Goal: Information Seeking & Learning: Learn about a topic

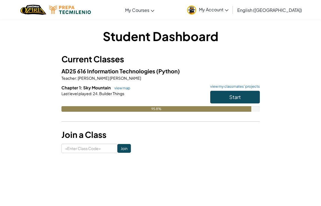
click at [236, 96] on span "Start" at bounding box center [235, 97] width 12 height 6
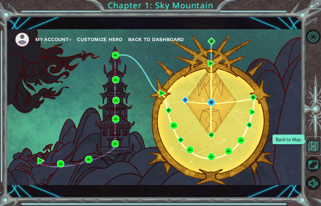
click at [313, 143] on button "Back to Map" at bounding box center [313, 146] width 14 height 14
click at [251, 110] on img at bounding box center [253, 111] width 7 height 7
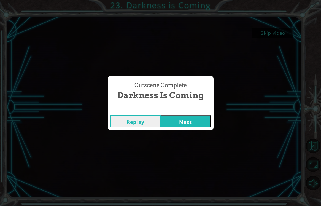
click at [195, 121] on button "Next" at bounding box center [186, 121] width 50 height 12
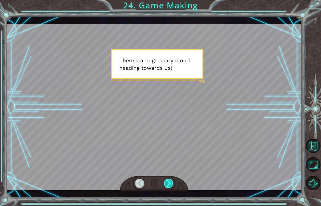
click at [166, 184] on div at bounding box center [168, 182] width 9 height 9
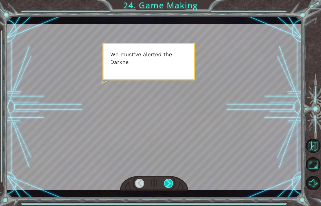
click at [166, 184] on div at bounding box center [168, 182] width 9 height 9
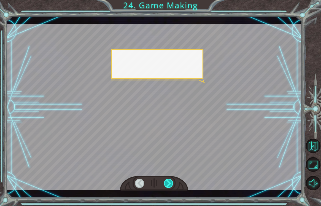
click at [166, 184] on div at bounding box center [168, 182] width 9 height 9
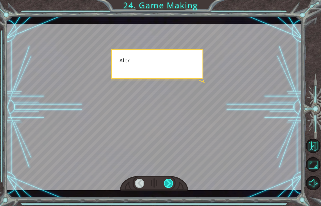
click at [166, 184] on div at bounding box center [168, 182] width 9 height 9
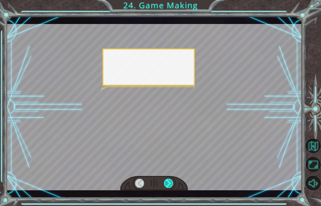
click at [166, 184] on div at bounding box center [168, 182] width 9 height 9
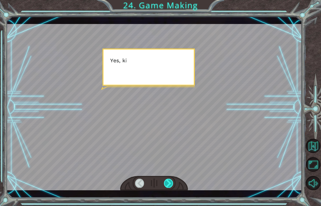
click at [166, 184] on div at bounding box center [168, 182] width 9 height 9
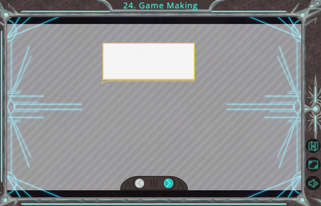
click at [166, 184] on div at bounding box center [168, 182] width 9 height 9
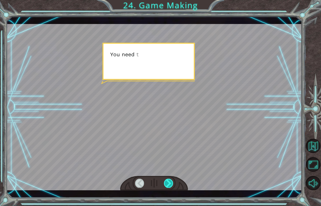
click at [166, 184] on div at bounding box center [168, 182] width 9 height 9
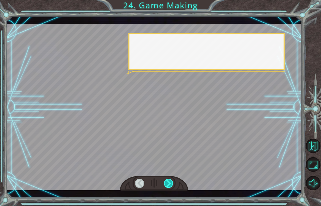
click at [166, 184] on div at bounding box center [168, 182] width 9 height 9
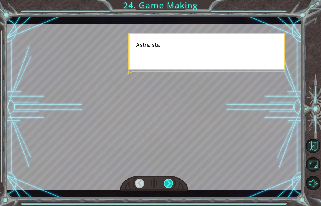
click at [166, 184] on div at bounding box center [168, 182] width 9 height 9
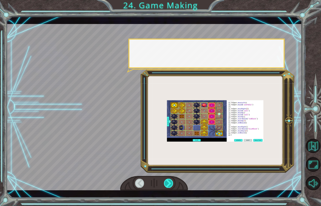
click at [166, 184] on div at bounding box center [168, 182] width 9 height 9
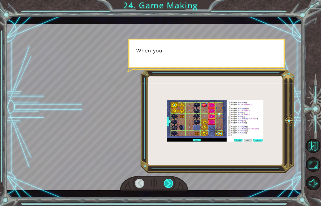
click at [166, 184] on div at bounding box center [168, 182] width 9 height 9
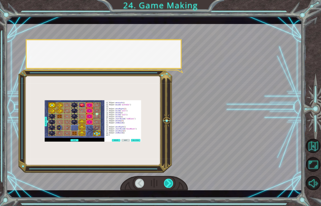
click at [166, 184] on div at bounding box center [168, 182] width 9 height 9
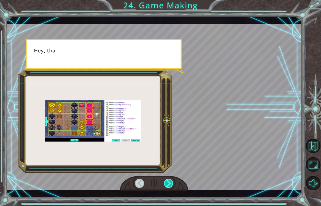
click at [166, 184] on div at bounding box center [168, 182] width 9 height 9
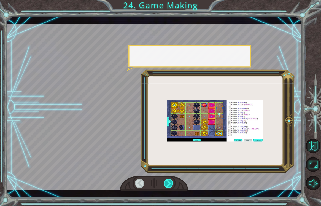
click at [166, 184] on div at bounding box center [168, 182] width 9 height 9
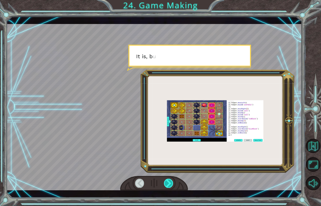
click at [166, 184] on div at bounding box center [168, 182] width 9 height 9
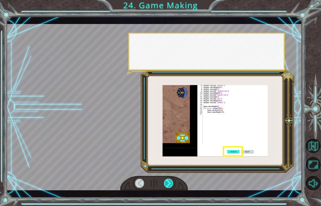
click at [166, 184] on div at bounding box center [168, 182] width 9 height 9
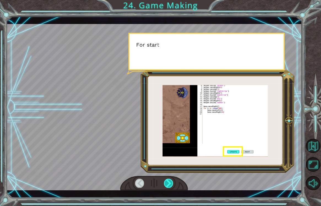
click at [166, 184] on div at bounding box center [168, 182] width 9 height 9
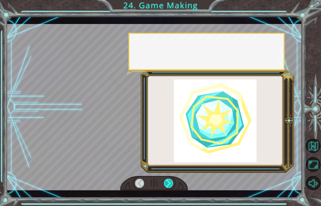
click at [166, 184] on div at bounding box center [168, 182] width 9 height 9
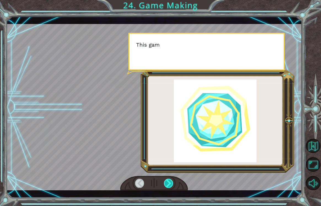
click at [166, 184] on div at bounding box center [168, 182] width 9 height 9
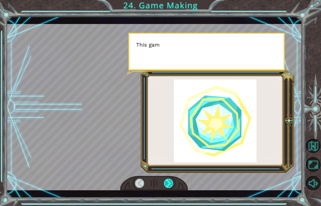
click at [166, 184] on div at bounding box center [168, 182] width 9 height 9
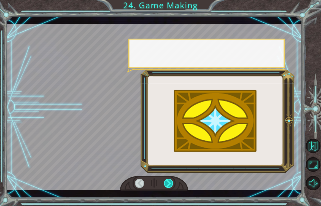
click at [166, 184] on div at bounding box center [168, 182] width 9 height 9
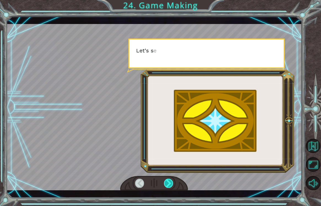
click at [166, 184] on div at bounding box center [168, 182] width 9 height 9
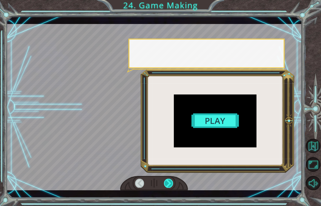
click at [166, 184] on div at bounding box center [168, 182] width 9 height 9
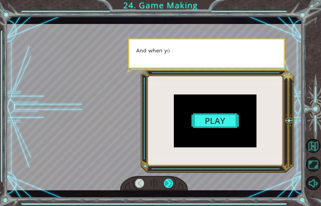
click at [166, 184] on div at bounding box center [168, 182] width 9 height 9
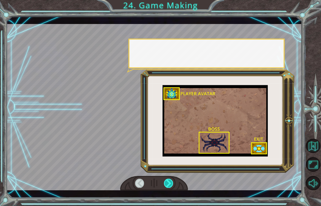
click at [166, 184] on div at bounding box center [168, 182] width 9 height 9
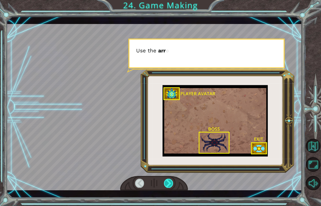
click at [166, 184] on div at bounding box center [168, 182] width 9 height 9
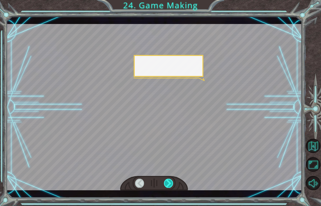
click at [166, 184] on div at bounding box center [168, 182] width 9 height 9
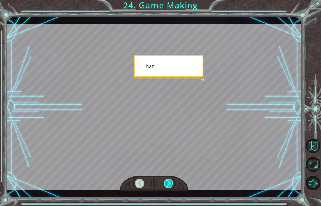
click at [166, 184] on div at bounding box center [168, 182] width 9 height 9
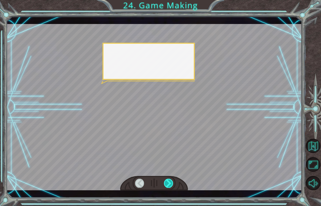
click at [166, 184] on div at bounding box center [168, 182] width 9 height 9
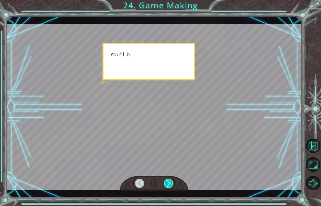
click at [166, 184] on div at bounding box center [168, 182] width 9 height 9
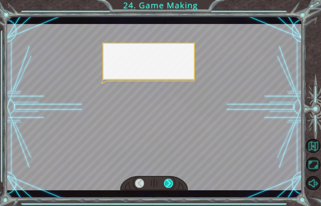
click at [166, 184] on div at bounding box center [168, 182] width 9 height 9
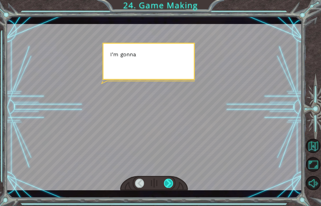
click at [166, 184] on div at bounding box center [168, 182] width 9 height 9
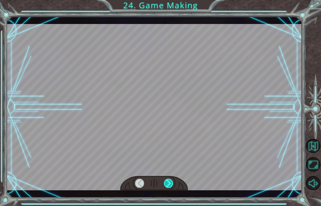
click at [166, 184] on div at bounding box center [168, 182] width 9 height 9
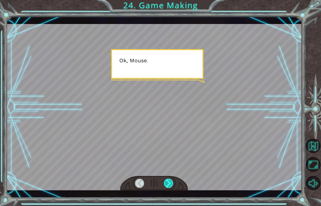
click at [166, 184] on div at bounding box center [168, 182] width 9 height 9
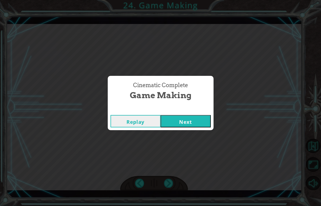
click at [183, 121] on button "Next" at bounding box center [186, 121] width 50 height 12
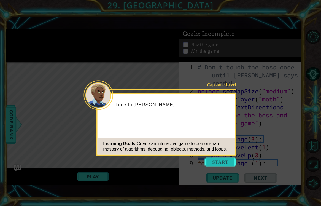
scroll to position [423, 0]
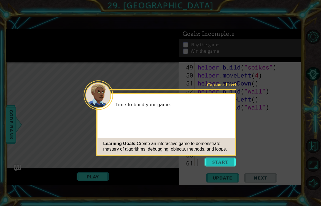
click at [214, 162] on button "Start" at bounding box center [220, 162] width 31 height 9
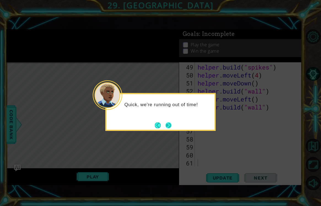
click at [164, 123] on button "Next" at bounding box center [168, 125] width 9 height 9
click at [165, 123] on button "Next" at bounding box center [168, 125] width 6 height 6
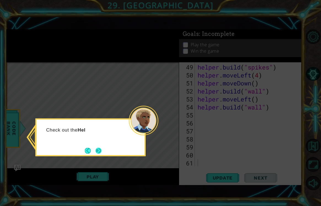
click at [101, 150] on button "Next" at bounding box center [98, 150] width 6 height 6
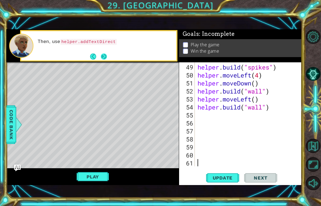
click at [104, 55] on button "Next" at bounding box center [103, 56] width 7 height 7
click at [104, 55] on button "Next" at bounding box center [104, 56] width 6 height 6
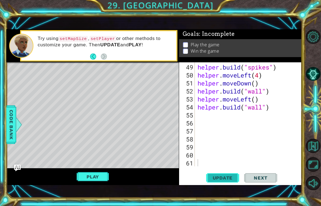
click at [212, 175] on span "Update" at bounding box center [222, 178] width 31 height 6
click at [90, 176] on button "Play" at bounding box center [93, 176] width 32 height 10
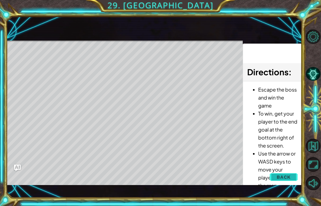
click at [273, 177] on button "Back" at bounding box center [284, 176] width 28 height 11
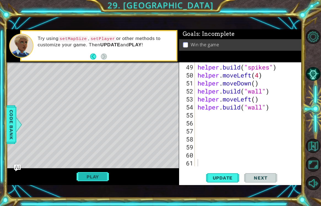
click at [92, 177] on button "Play" at bounding box center [93, 176] width 32 height 10
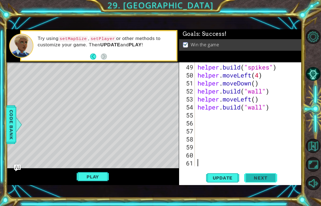
click at [250, 177] on span "Next" at bounding box center [260, 176] width 25 height 6
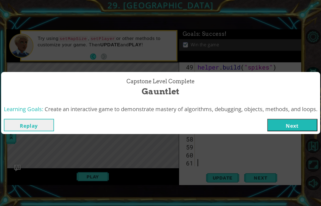
click at [301, 131] on button "Next" at bounding box center [292, 125] width 50 height 12
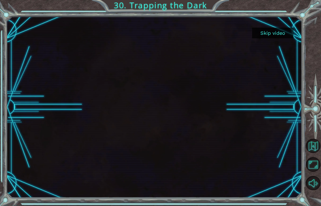
click at [263, 31] on button "Skip video" at bounding box center [272, 33] width 41 height 11
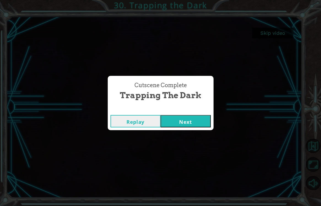
click at [195, 115] on button "Next" at bounding box center [186, 121] width 50 height 12
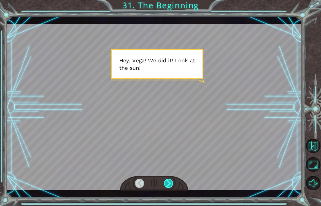
click at [170, 184] on div at bounding box center [168, 182] width 9 height 9
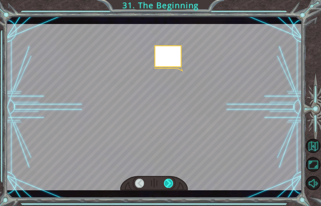
click at [170, 184] on div at bounding box center [168, 182] width 9 height 9
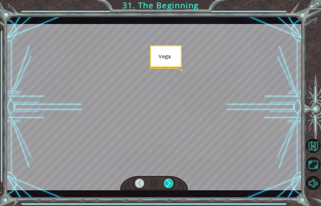
click at [170, 184] on div at bounding box center [168, 182] width 9 height 9
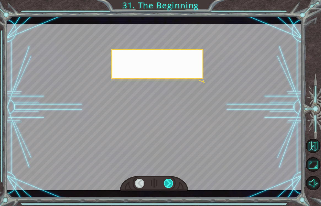
click at [170, 184] on div at bounding box center [168, 182] width 9 height 9
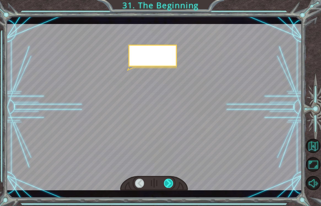
click at [170, 184] on div at bounding box center [168, 182] width 9 height 9
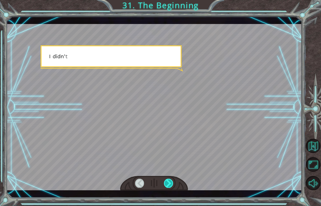
click at [170, 184] on div at bounding box center [168, 182] width 9 height 9
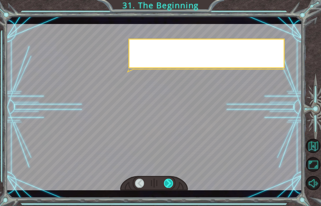
click at [170, 184] on div at bounding box center [168, 182] width 9 height 9
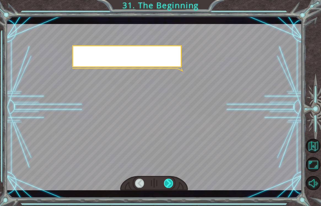
click at [170, 184] on div at bounding box center [168, 182] width 9 height 9
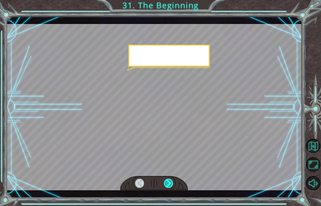
click at [170, 184] on div at bounding box center [168, 182] width 9 height 9
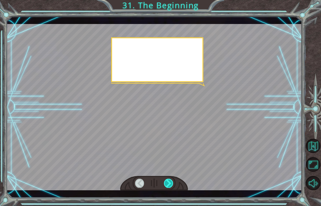
click at [170, 184] on div at bounding box center [168, 182] width 9 height 9
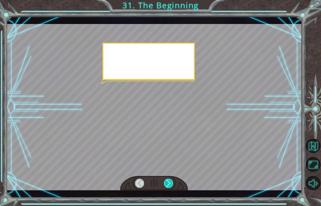
click at [170, 184] on div at bounding box center [168, 182] width 9 height 9
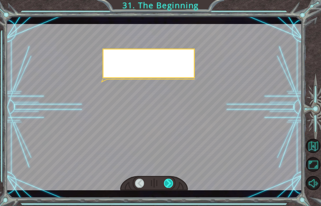
click at [170, 184] on div at bounding box center [168, 182] width 9 height 9
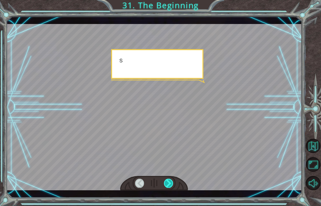
click at [170, 184] on div at bounding box center [168, 182] width 9 height 9
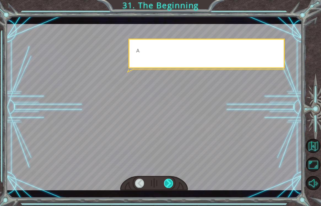
click at [170, 184] on div at bounding box center [168, 182] width 9 height 9
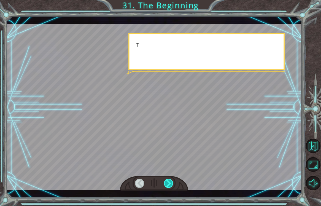
click at [170, 184] on div at bounding box center [168, 182] width 9 height 9
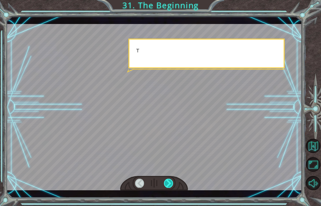
click at [170, 184] on div at bounding box center [168, 182] width 9 height 9
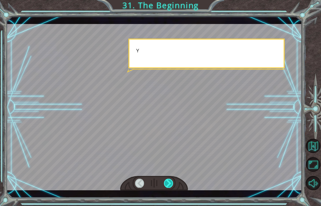
click at [170, 184] on div at bounding box center [168, 182] width 9 height 9
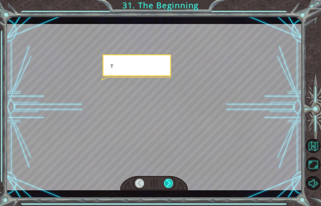
click at [170, 184] on div at bounding box center [168, 182] width 9 height 9
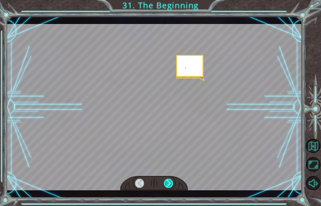
click at [170, 184] on div at bounding box center [168, 182] width 9 height 9
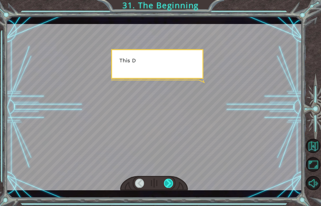
click at [170, 184] on div at bounding box center [168, 182] width 9 height 9
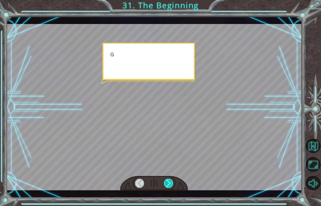
click at [170, 184] on div at bounding box center [168, 182] width 9 height 9
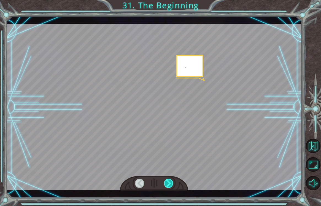
click at [170, 184] on div at bounding box center [168, 182] width 9 height 9
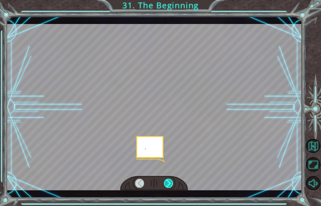
click at [170, 184] on div at bounding box center [168, 182] width 9 height 9
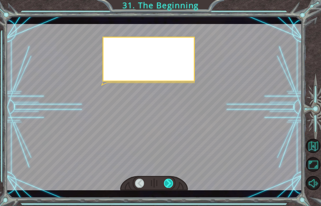
click at [170, 184] on div at bounding box center [168, 182] width 9 height 9
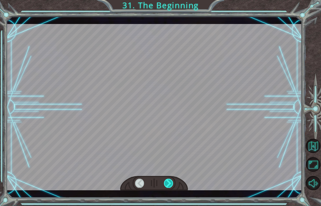
click at [170, 184] on div at bounding box center [168, 182] width 9 height 9
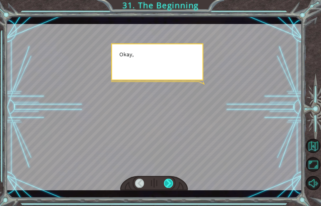
click at [170, 184] on div at bounding box center [168, 182] width 9 height 9
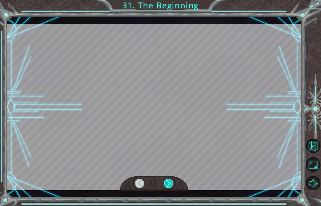
click at [170, 184] on div at bounding box center [168, 182] width 9 height 9
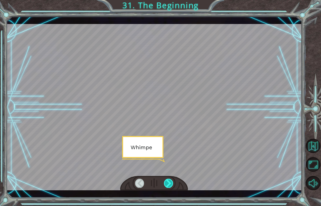
click at [170, 184] on div at bounding box center [168, 182] width 9 height 9
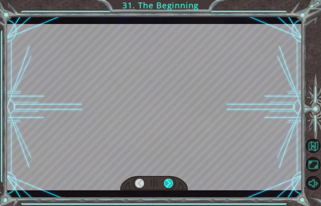
click at [170, 184] on div at bounding box center [168, 182] width 9 height 9
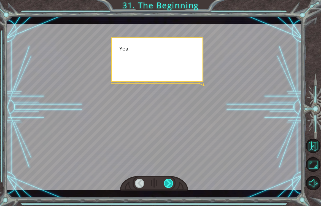
click at [170, 184] on div at bounding box center [168, 182] width 9 height 9
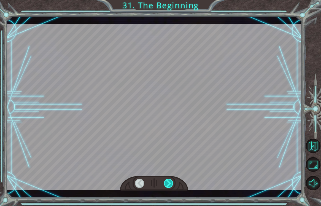
click at [170, 184] on div at bounding box center [168, 182] width 9 height 9
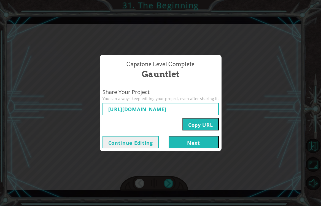
click at [174, 141] on button "Next" at bounding box center [194, 142] width 50 height 12
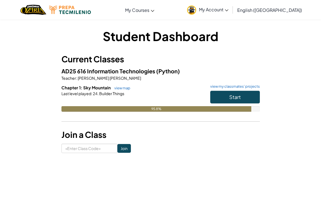
click at [221, 98] on button "Start" at bounding box center [235, 97] width 50 height 13
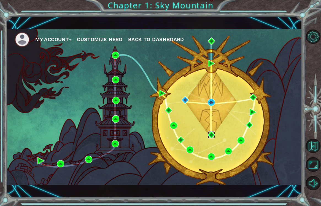
click at [210, 136] on img at bounding box center [211, 134] width 7 height 7
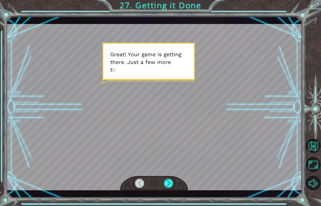
click at [165, 188] on div at bounding box center [154, 183] width 68 height 15
click at [168, 181] on div at bounding box center [168, 182] width 9 height 9
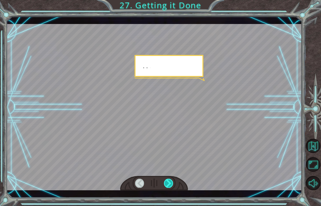
click at [168, 181] on div at bounding box center [168, 182] width 9 height 9
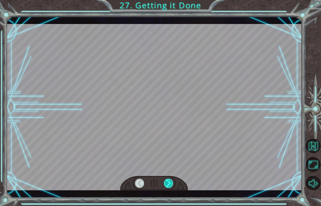
click at [168, 181] on div at bounding box center [168, 182] width 9 height 9
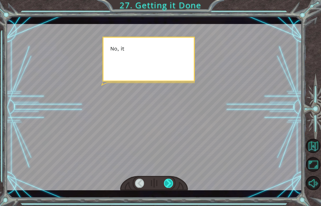
click at [168, 181] on div at bounding box center [168, 182] width 9 height 9
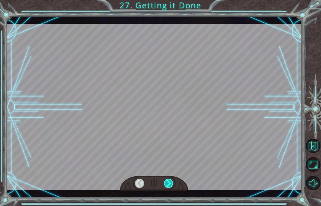
click at [168, 181] on div at bounding box center [168, 182] width 9 height 9
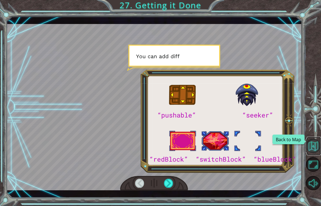
click at [315, 148] on button "Back to Map" at bounding box center [313, 146] width 14 height 14
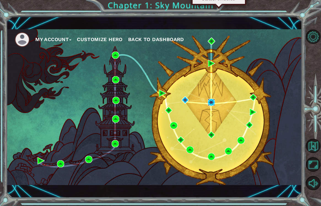
click at [212, 103] on img at bounding box center [211, 102] width 7 height 7
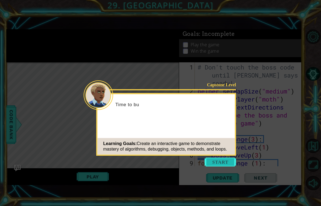
scroll to position [423, 0]
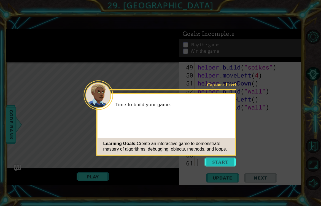
click at [224, 161] on button "Start" at bounding box center [220, 162] width 31 height 9
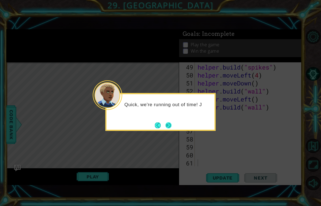
click at [164, 125] on button "Next" at bounding box center [169, 125] width 10 height 10
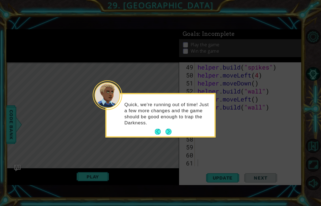
click at [164, 125] on p "Quick, we're running out of time! Just a few more changes and the game should b…" at bounding box center [167, 113] width 86 height 24
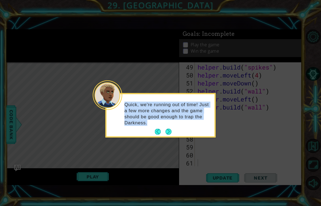
click at [164, 125] on p "Quick, we're running out of time! Just a few more changes and the game should b…" at bounding box center [167, 113] width 86 height 24
click at [167, 132] on button "Next" at bounding box center [168, 131] width 6 height 6
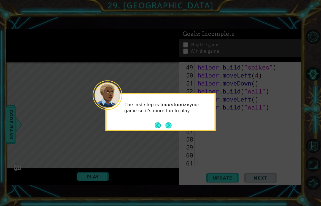
click at [167, 132] on icon at bounding box center [160, 103] width 321 height 206
click at [167, 124] on button "Next" at bounding box center [168, 125] width 6 height 6
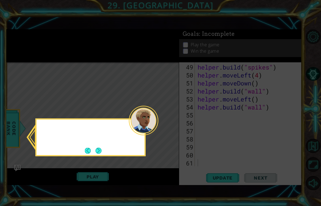
click at [167, 124] on icon at bounding box center [160, 103] width 321 height 206
click at [99, 151] on button "Next" at bounding box center [98, 150] width 6 height 6
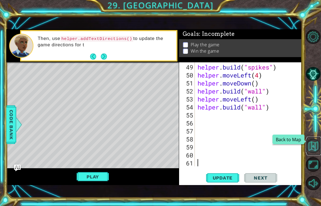
click at [314, 150] on button "Back to Map" at bounding box center [313, 146] width 14 height 14
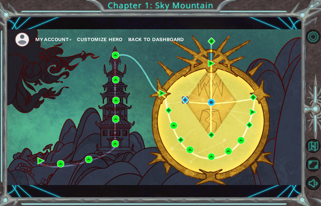
click at [186, 99] on img at bounding box center [184, 99] width 7 height 7
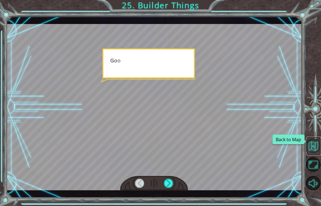
click at [314, 147] on button "Back to Map" at bounding box center [313, 146] width 14 height 14
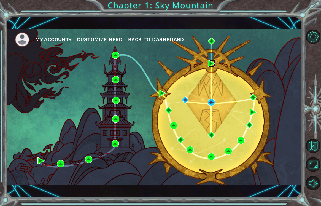
click at [209, 66] on img at bounding box center [211, 63] width 7 height 7
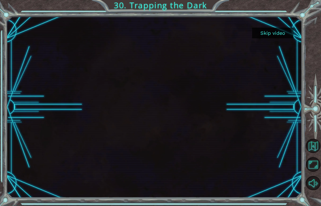
click at [304, 140] on div "Skip video 30. Trapping the Dark" at bounding box center [160, 103] width 321 height 206
click at [313, 145] on button "Back to Map" at bounding box center [313, 146] width 14 height 14
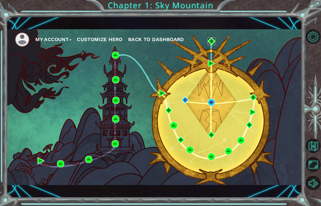
click at [211, 41] on img at bounding box center [211, 40] width 7 height 7
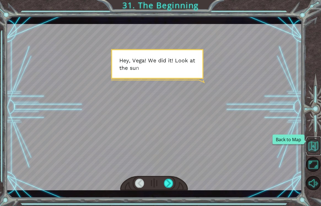
click at [313, 147] on button "Back to Map" at bounding box center [313, 146] width 14 height 14
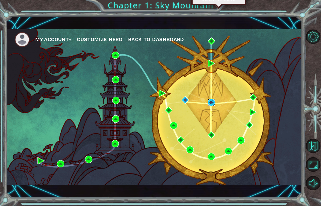
click at [211, 102] on img at bounding box center [211, 102] width 7 height 7
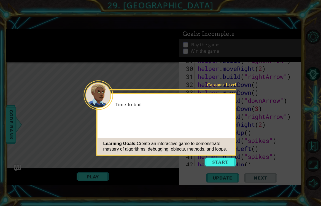
scroll to position [423, 0]
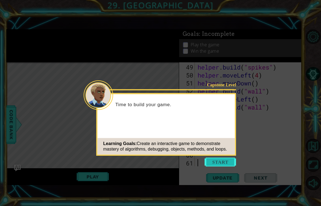
click at [215, 162] on button "Start" at bounding box center [220, 162] width 31 height 9
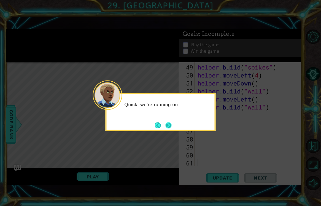
click at [166, 128] on button "Next" at bounding box center [168, 125] width 9 height 9
click at [166, 128] on button "Next" at bounding box center [168, 125] width 6 height 6
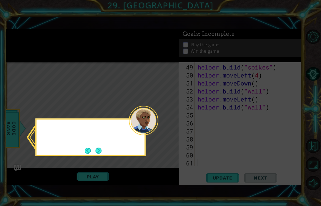
click at [166, 128] on icon at bounding box center [160, 103] width 321 height 206
click at [103, 147] on button "Next" at bounding box center [98, 150] width 10 height 10
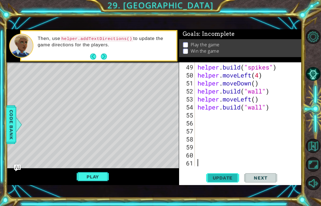
click at [227, 175] on span "Update" at bounding box center [222, 178] width 31 height 6
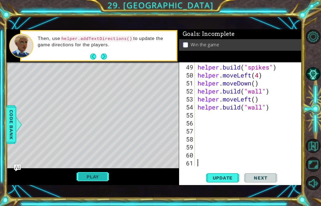
click at [101, 178] on button "Play" at bounding box center [93, 176] width 32 height 10
click at [269, 175] on span "Next" at bounding box center [260, 177] width 25 height 6
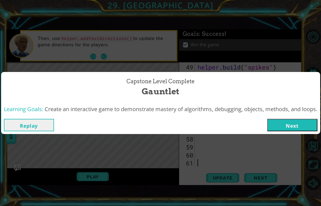
click at [291, 128] on button "Next" at bounding box center [292, 125] width 50 height 12
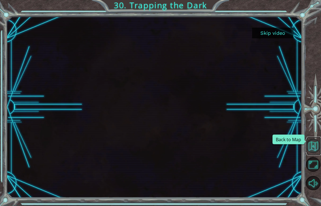
click at [318, 143] on button "Back to Map" at bounding box center [313, 146] width 14 height 14
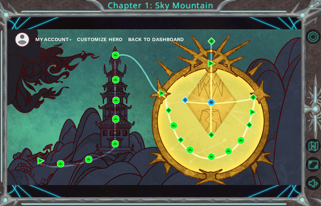
click at [156, 42] on span "Back to Dashboard" at bounding box center [156, 39] width 56 height 6
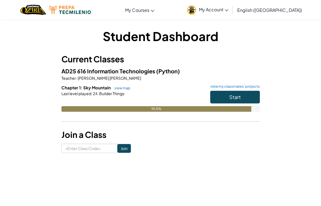
click at [154, 107] on div "95.8%" at bounding box center [156, 109] width 190 height 6
click at [217, 99] on button "Start" at bounding box center [235, 97] width 50 height 13
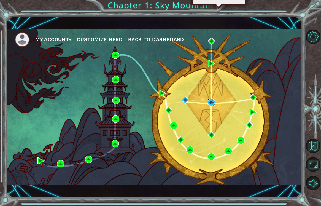
click at [212, 102] on img at bounding box center [211, 102] width 7 height 7
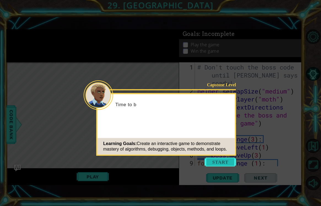
scroll to position [423, 0]
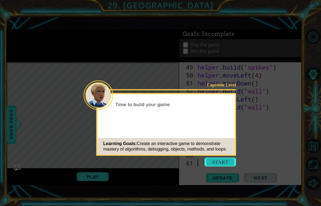
click at [211, 162] on button "Start" at bounding box center [220, 162] width 31 height 9
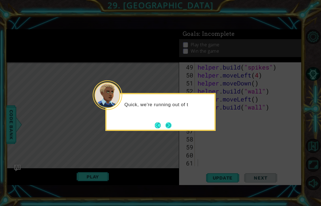
click at [171, 125] on button "Next" at bounding box center [168, 125] width 7 height 7
click at [171, 125] on button "Next" at bounding box center [168, 124] width 7 height 7
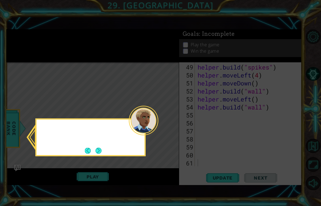
click at [171, 125] on icon at bounding box center [160, 103] width 321 height 206
click at [101, 144] on div "Check out the Help" at bounding box center [91, 137] width 110 height 38
click at [96, 151] on button "Next" at bounding box center [98, 150] width 7 height 7
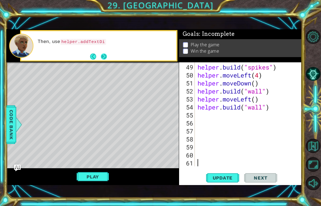
click at [104, 58] on button "Next" at bounding box center [104, 56] width 7 height 7
click at [18, 165] on img "Ask AI" at bounding box center [17, 167] width 7 height 7
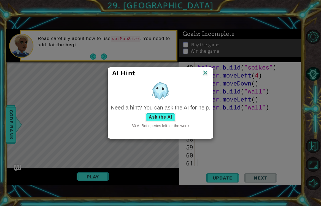
click at [159, 119] on button "Ask the AI" at bounding box center [160, 117] width 31 height 9
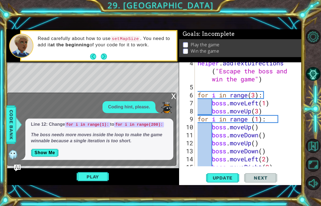
scroll to position [45, 0]
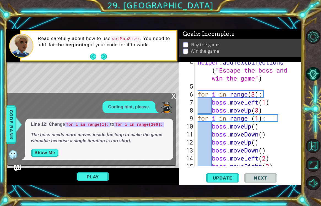
click at [51, 152] on button "Show Me" at bounding box center [45, 152] width 28 height 9
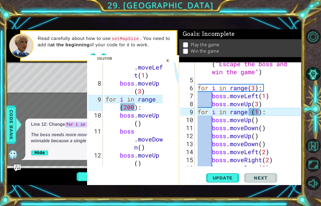
scroll to position [53, 0]
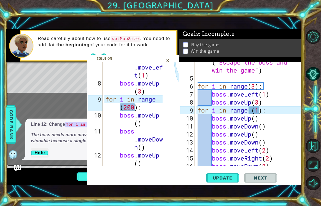
click at [258, 111] on div "helper . addTextDirections ( "Escape the boss and win the game" ) for i in rang…" at bounding box center [249, 118] width 107 height 136
click at [260, 111] on div "helper . addTextDirections ( "Escape the boss and win the game" ) for i in rang…" at bounding box center [249, 118] width 107 height 136
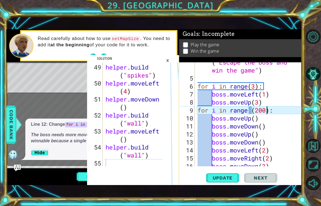
scroll to position [823, 0]
type textarea "for i in range (200):"
click at [224, 180] on span "Update" at bounding box center [222, 178] width 31 height 6
click at [167, 59] on div "×" at bounding box center [167, 60] width 9 height 9
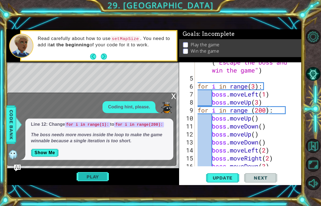
click at [96, 177] on button "Play" at bounding box center [93, 176] width 32 height 10
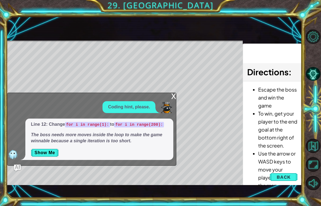
click at [173, 97] on div "x" at bounding box center [173, 96] width 5 height 6
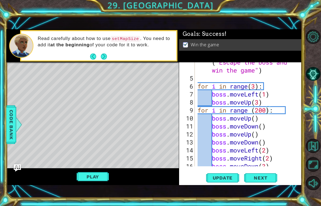
click at [18, 166] on img "Ask AI" at bounding box center [17, 167] width 7 height 7
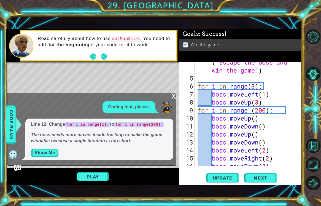
click at [45, 152] on button "Show Me" at bounding box center [45, 152] width 28 height 9
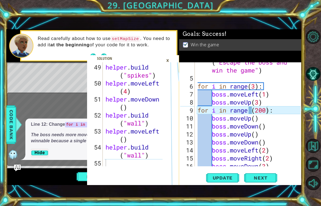
click at [167, 59] on div "×" at bounding box center [167, 60] width 9 height 9
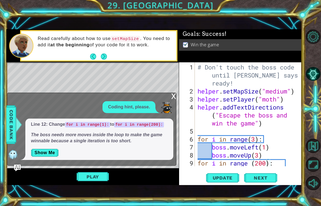
scroll to position [0, 0]
click at [173, 96] on div "x" at bounding box center [173, 96] width 5 height 6
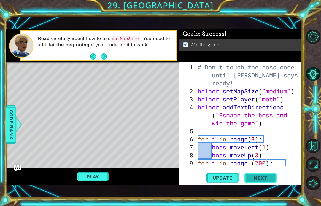
click at [260, 176] on span "Next" at bounding box center [260, 178] width 25 height 6
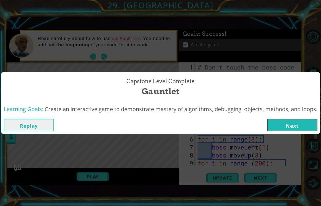
click at [288, 126] on button "Next" at bounding box center [292, 125] width 50 height 12
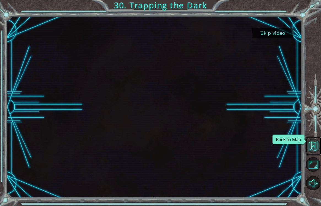
click at [313, 145] on button "Back to Map" at bounding box center [313, 146] width 14 height 14
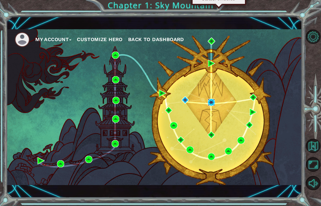
click at [211, 103] on img at bounding box center [211, 102] width 7 height 7
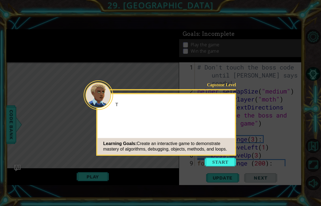
drag, startPoint x: 225, startPoint y: 118, endPoint x: 222, endPoint y: 131, distance: 13.5
click at [225, 118] on div "Capstone Level T Learning Goals: Create an interactive game to demonstrate mast…" at bounding box center [166, 124] width 140 height 63
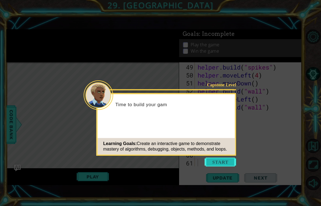
click at [220, 159] on button "Start" at bounding box center [220, 162] width 31 height 9
click at [220, 159] on icon at bounding box center [160, 103] width 321 height 206
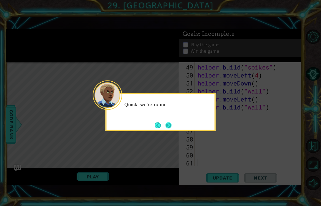
click at [166, 124] on button "Next" at bounding box center [168, 125] width 7 height 7
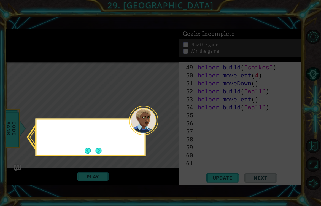
click at [166, 124] on icon at bounding box center [160, 103] width 321 height 206
click at [96, 147] on button "Next" at bounding box center [98, 150] width 7 height 7
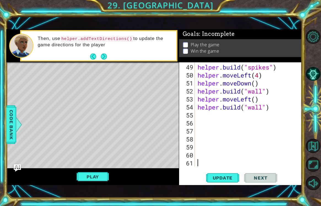
click at [17, 166] on img "Ask AI" at bounding box center [17, 167] width 7 height 7
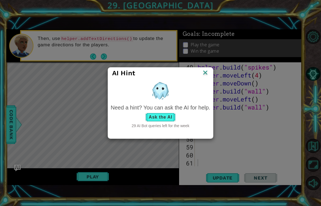
click at [159, 116] on button "Ask the AI" at bounding box center [160, 117] width 31 height 9
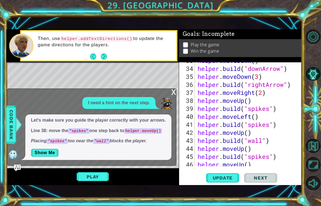
scroll to position [302, 0]
click at [52, 150] on button "Show Me" at bounding box center [45, 152] width 28 height 9
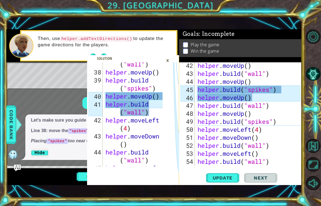
scroll to position [722, 0]
click at [262, 97] on div "helper . moveUp ( ) helper . build ( "wall" ) helper . moveUp ( ) helper . buil…" at bounding box center [249, 121] width 107 height 120
drag, startPoint x: 289, startPoint y: 89, endPoint x: 252, endPoint y: 91, distance: 37.0
click at [252, 91] on div "helper . moveUp ( ) helper . build ( "wall" ) helper . moveUp ( ) helper . buil…" at bounding box center [249, 121] width 107 height 120
click at [284, 88] on div "helper . moveUp ( ) helper . build ( "wall" ) helper . moveUp ( ) helper . buil…" at bounding box center [249, 121] width 107 height 120
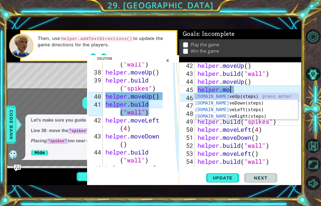
type textarea "helper.mov"
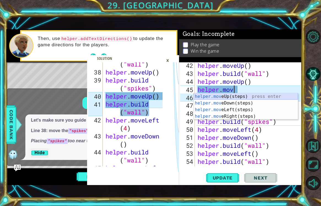
click at [261, 95] on div "helper.mov eUp(steps) press enter helper.mov eDown(steps) press enter helper.mo…" at bounding box center [246, 113] width 104 height 40
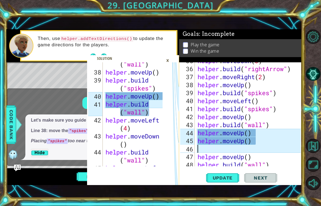
scroll to position [316, 0]
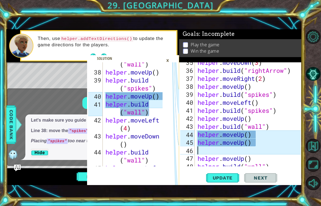
click at [263, 104] on div "helper . moveDown ( 3 ) helper . build ( "rightArrow" ) helper . moveRight ( 2 …" at bounding box center [249, 118] width 107 height 120
drag, startPoint x: 263, startPoint y: 104, endPoint x: 237, endPoint y: 102, distance: 26.0
click at [237, 102] on div "helper . moveDown ( 3 ) helper . build ( "rightArrow" ) helper . moveRight ( 2 …" at bounding box center [249, 118] width 107 height 120
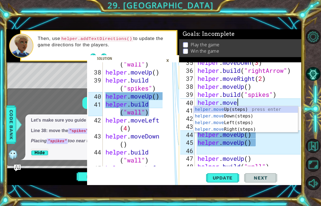
scroll to position [0, 2]
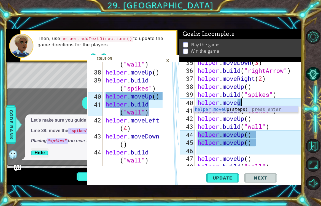
type textarea "helper.moveup"
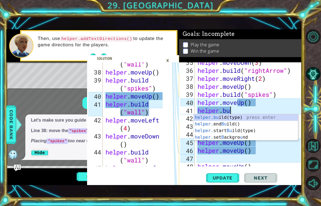
scroll to position [0, 1]
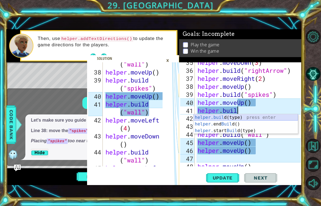
click at [223, 116] on div "helper.buil d(type) press enter helper. end Buil d() press enter helper. start …" at bounding box center [246, 130] width 104 height 33
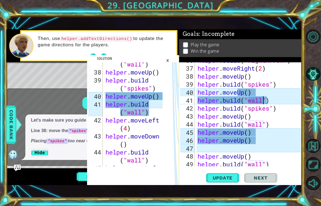
scroll to position [326, 0]
drag, startPoint x: 279, startPoint y: 109, endPoint x: 224, endPoint y: 109, distance: 55.1
click at [224, 109] on div "helper . build ( "rightArrow" ) helper . moveRight ( 2 ) helper . moveUp ( ) he…" at bounding box center [249, 116] width 107 height 120
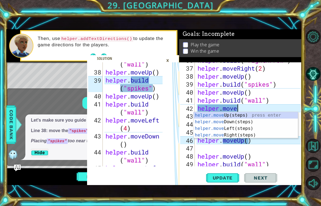
scroll to position [0, 2]
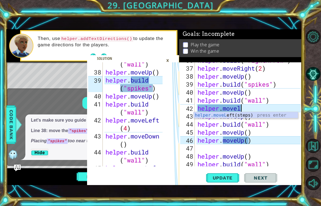
type textarea "helper.movele"
click at [245, 114] on div "helper.moveLe ft(steps) press enter" at bounding box center [246, 122] width 104 height 20
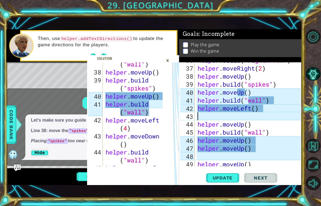
click at [257, 109] on div "helper . build ( "rightArrow" ) helper . moveRight ( 2 ) helper . moveUp ( ) he…" at bounding box center [249, 116] width 107 height 120
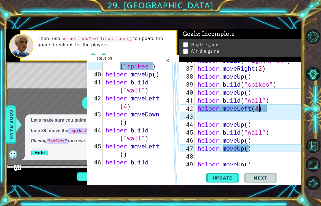
scroll to position [759, 0]
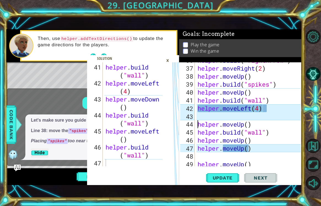
click at [198, 123] on div "helper . build ( "rightArrow" ) helper . moveRight ( 2 ) helper . moveUp ( ) he…" at bounding box center [249, 116] width 107 height 120
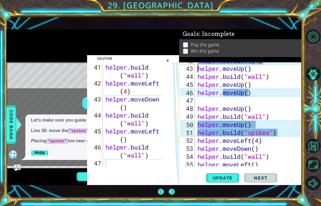
scroll to position [0, 0]
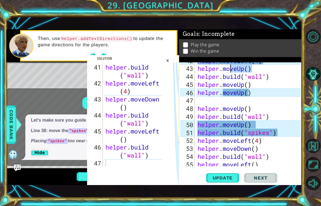
drag, startPoint x: 254, startPoint y: 71, endPoint x: 231, endPoint y: 69, distance: 22.7
click at [231, 69] on div "helper . moveLeft ( 4 ) helper . moveUp ( ) helper . build ( "wall" ) helper . …" at bounding box center [249, 116] width 107 height 120
drag, startPoint x: 256, startPoint y: 70, endPoint x: 238, endPoint y: 70, distance: 17.6
click at [238, 70] on div "helper . moveLeft ( 4 ) helper . moveUp ( ) helper . build ( "wall" ) helper . …" at bounding box center [249, 116] width 107 height 120
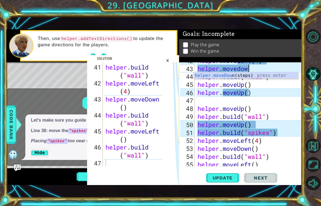
scroll to position [0, 2]
click at [244, 78] on body "41 42 43 44 45 46 47 helper . build ( "wall" ) helper . moveLeft ( 4 ) helper .…" at bounding box center [160, 103] width 321 height 206
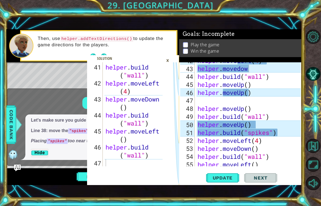
click at [254, 69] on div "helper . moveLeft ( 4 ) helper . movedow helper . build ( "wall" ) helper . mov…" at bounding box center [249, 116] width 107 height 120
type textarea "helper.movedown"
click at [235, 76] on div "helper.moveDown (steps) press enter" at bounding box center [246, 82] width 104 height 20
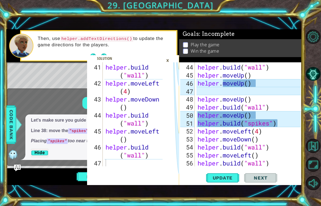
scroll to position [384, 0]
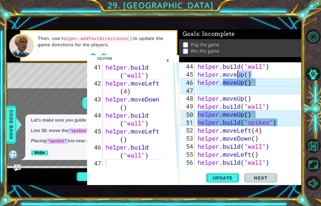
drag, startPoint x: 253, startPoint y: 76, endPoint x: 238, endPoint y: 75, distance: 15.1
click at [238, 75] on div "helper . build ( "wall" ) helper . moveUp ( ) helper . moveUp ( ) helper . move…" at bounding box center [249, 122] width 107 height 120
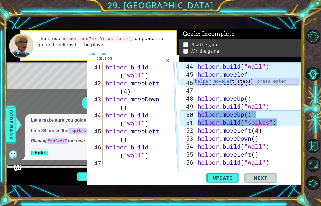
type textarea "helper.moveleft"
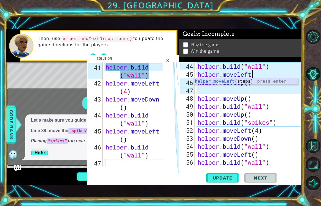
click at [242, 83] on div "helper.moveLeft (steps) press enter" at bounding box center [246, 88] width 104 height 20
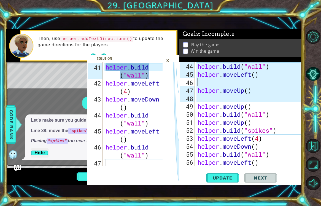
scroll to position [0, 0]
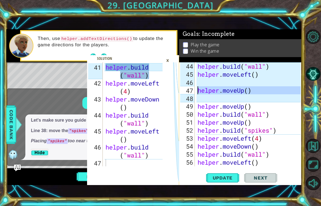
type textarea "helper.moveUp()"
drag, startPoint x: 203, startPoint y: 99, endPoint x: 196, endPoint y: 86, distance: 14.7
click at [196, 86] on div "helper . build ( "wall" ) helper . moveLeft ( ) helper . moveUp ( ) helper . mo…" at bounding box center [248, 114] width 104 height 104
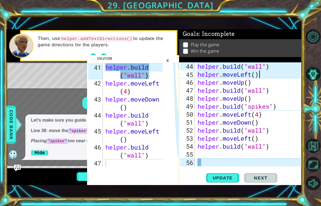
click at [273, 77] on div "helper . build ( "wall" ) helper . moveLeft ( ) helper . moveUp ( ) helper . bu…" at bounding box center [249, 122] width 107 height 120
drag, startPoint x: 273, startPoint y: 77, endPoint x: 224, endPoint y: 74, distance: 48.5
click at [224, 74] on div "helper . build ( "wall" ) helper . moveLeft ( ) helper . moveUp ( ) helper . bu…" at bounding box center [249, 122] width 107 height 120
click at [262, 86] on div "helper . build ( "wall" ) helper . moveLeft ( ) helper . moveUp ( ) helper . bu…" at bounding box center [249, 122] width 107 height 120
click at [256, 84] on div "helper . build ( "wall" ) helper . moveLeft ( ) helper . moveUp ( ) helper . bu…" at bounding box center [249, 122] width 107 height 120
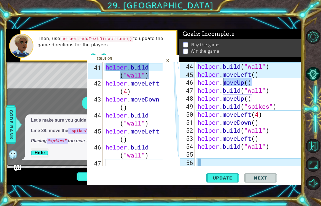
drag, startPoint x: 256, startPoint y: 84, endPoint x: 224, endPoint y: 84, distance: 31.7
click at [224, 84] on div "helper . build ( "wall" ) helper . moveLeft ( ) helper . moveUp ( ) helper . bu…" at bounding box center [249, 122] width 107 height 120
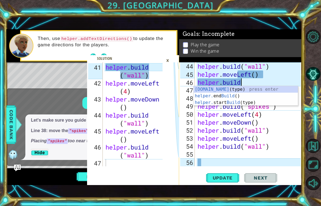
scroll to position [0, 2]
click at [226, 90] on div "[DOMAIN_NAME] (type) press enter helper. end Build () press enter helper. start…" at bounding box center [246, 102] width 104 height 33
type textarea "[DOMAIN_NAME]("wall")"
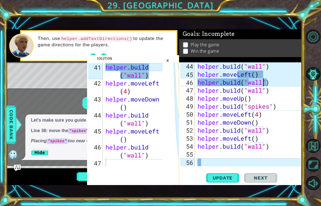
click at [280, 84] on div "helper . build ( "wall" ) helper . moveLeft ( ) helper . build ( "wall" ) helpe…" at bounding box center [249, 122] width 107 height 120
click at [230, 175] on span "Update" at bounding box center [222, 178] width 31 height 6
click at [167, 61] on div "×" at bounding box center [167, 60] width 9 height 9
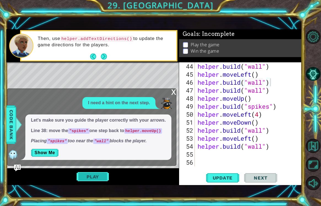
click at [94, 173] on button "Play" at bounding box center [93, 176] width 32 height 10
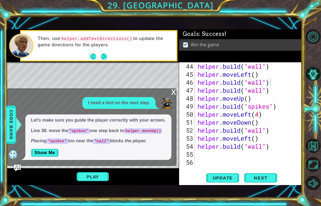
scroll to position [0, 3]
click at [39, 152] on button "Show Me" at bounding box center [45, 152] width 28 height 9
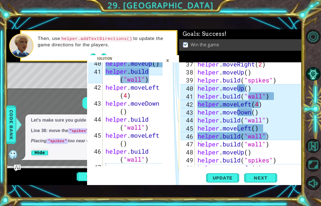
scroll to position [756, 0]
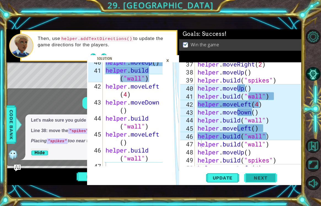
click at [248, 173] on button "Next" at bounding box center [260, 178] width 33 height 12
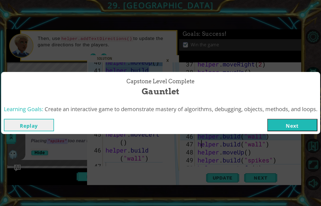
click at [294, 126] on button "Next" at bounding box center [292, 125] width 50 height 12
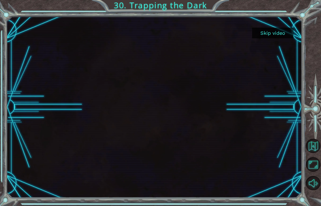
click at [272, 34] on button "Skip video" at bounding box center [272, 33] width 41 height 11
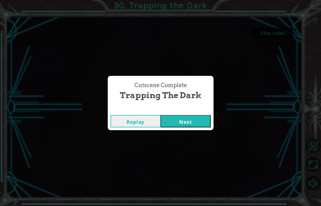
click at [186, 116] on button "Next" at bounding box center [186, 121] width 50 height 12
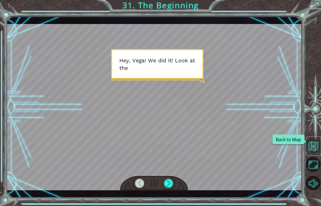
click at [316, 150] on button "Back to Map" at bounding box center [313, 146] width 14 height 14
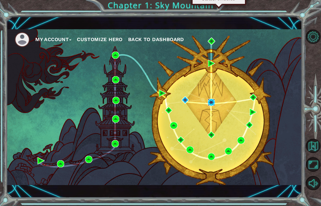
click at [212, 102] on img at bounding box center [211, 102] width 7 height 7
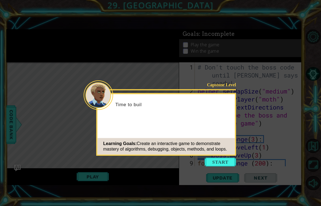
scroll to position [423, 0]
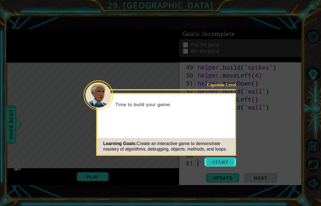
click at [217, 162] on button "Start" at bounding box center [220, 162] width 31 height 9
click at [217, 162] on icon at bounding box center [160, 103] width 321 height 206
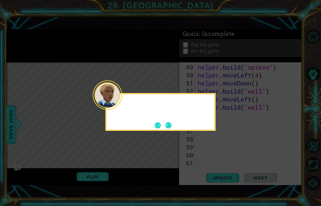
click at [217, 162] on icon at bounding box center [160, 103] width 321 height 206
click at [171, 128] on button "Next" at bounding box center [168, 125] width 6 height 6
click at [173, 129] on div at bounding box center [160, 112] width 110 height 38
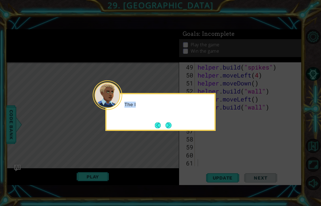
click at [172, 128] on button "Next" at bounding box center [168, 125] width 6 height 6
click at [173, 129] on icon at bounding box center [160, 103] width 321 height 206
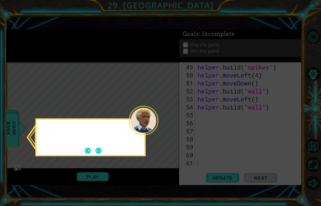
click at [173, 129] on icon at bounding box center [160, 103] width 321 height 206
click at [99, 151] on button "Next" at bounding box center [98, 150] width 7 height 7
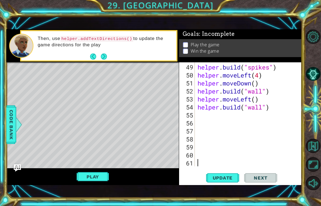
click at [15, 168] on img "Ask AI" at bounding box center [17, 167] width 7 height 7
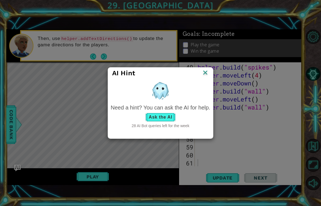
click at [157, 119] on button "Ask the AI" at bounding box center [160, 117] width 31 height 9
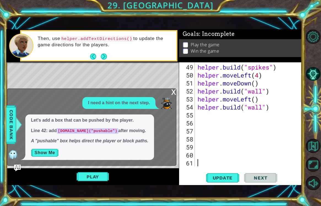
click at [47, 152] on button "Show Me" at bounding box center [45, 152] width 28 height 9
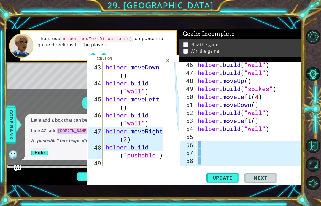
scroll to position [399, 0]
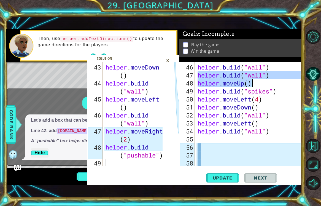
drag, startPoint x: 196, startPoint y: 77, endPoint x: 254, endPoint y: 84, distance: 58.3
click at [254, 84] on div "helper . build ( "wall" ) helper . build ( "wall" ) helper . moveUp ( ) helper …" at bounding box center [249, 123] width 107 height 120
type textarea "[DOMAIN_NAME]("wall") helper.moveUp()"
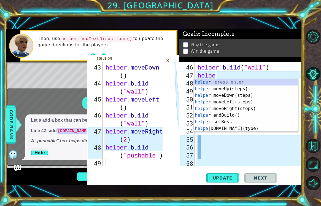
scroll to position [0, 1]
type textarea "helper"
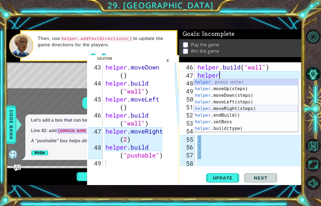
click at [241, 107] on div "helper press enter helper .moveUp(steps) press enter helper .moveDown(steps) pr…" at bounding box center [246, 112] width 104 height 66
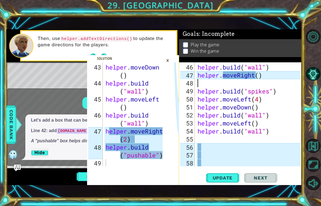
scroll to position [0, 0]
click at [260, 75] on div "helper . build ( "wall" ) helper . moveRight ( ) helper . build ( "spikes" ) he…" at bounding box center [249, 123] width 107 height 120
type textarea "helper.moveRight(2)"
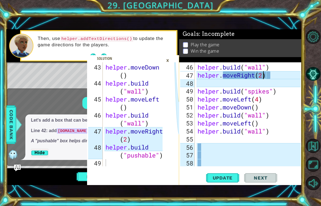
click at [224, 84] on div "helper . build ( "wall" ) helper . moveRight ( 2 ) helper . build ( "spikes" ) …" at bounding box center [249, 123] width 107 height 120
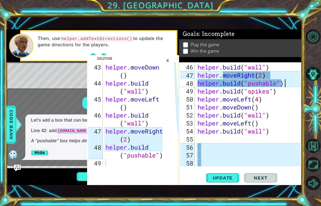
scroll to position [0, 4]
type textarea "[DOMAIN_NAME]("pushable")"
click at [226, 179] on span "Update" at bounding box center [222, 178] width 31 height 6
click at [168, 60] on div "×" at bounding box center [167, 60] width 9 height 9
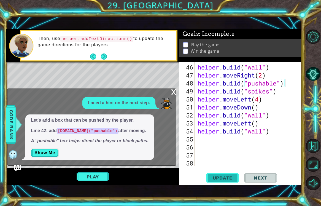
click at [224, 179] on span "Update" at bounding box center [222, 178] width 31 height 6
click at [92, 177] on button "Play" at bounding box center [93, 176] width 32 height 10
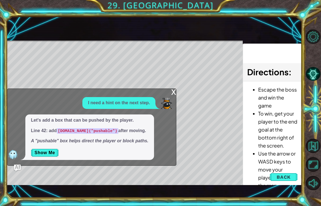
click at [173, 93] on div "x" at bounding box center [173, 92] width 5 height 6
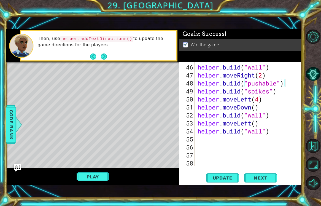
click at [17, 166] on img "Ask AI" at bounding box center [17, 167] width 7 height 7
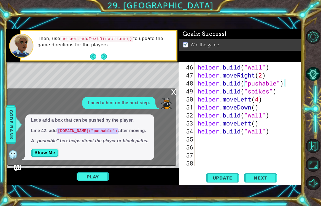
click at [173, 94] on div "x" at bounding box center [173, 92] width 5 height 6
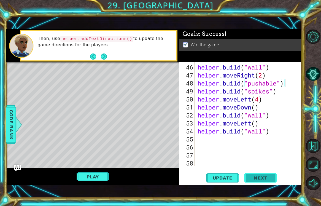
click at [258, 178] on span "Next" at bounding box center [260, 178] width 25 height 6
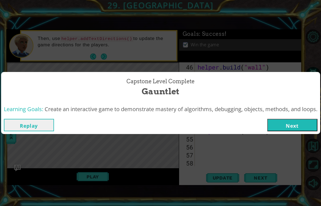
click at [297, 126] on button "Next" at bounding box center [292, 125] width 50 height 12
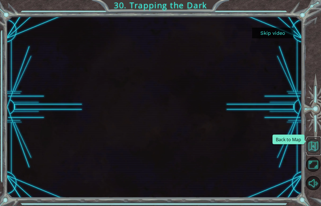
click at [312, 147] on button "Back to Map" at bounding box center [313, 146] width 14 height 14
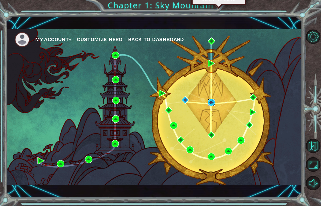
click at [209, 104] on img at bounding box center [211, 102] width 7 height 7
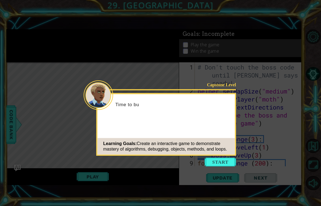
scroll to position [423, 0]
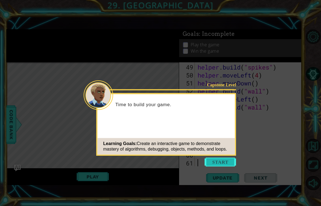
click at [218, 162] on button "Start" at bounding box center [220, 162] width 31 height 9
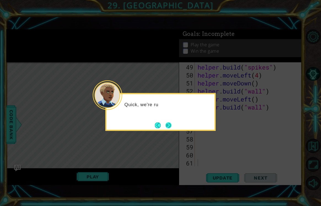
click at [170, 125] on button "Next" at bounding box center [168, 125] width 8 height 8
click at [170, 125] on button "Next" at bounding box center [168, 125] width 7 height 7
click at [170, 125] on icon at bounding box center [160, 103] width 321 height 206
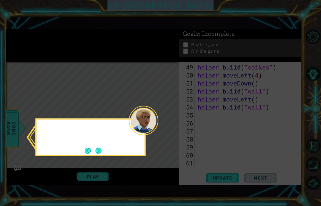
click at [170, 125] on icon at bounding box center [160, 103] width 321 height 206
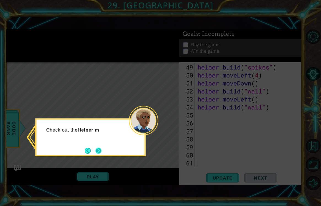
click at [102, 149] on button "Next" at bounding box center [98, 150] width 7 height 7
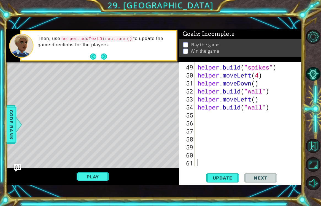
click at [17, 165] on img "Ask AI" at bounding box center [17, 167] width 7 height 7
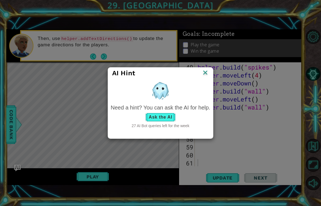
click at [149, 119] on button "Ask the AI" at bounding box center [160, 117] width 31 height 9
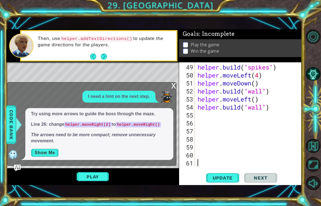
click at [50, 153] on button "Show Me" at bounding box center [45, 152] width 28 height 9
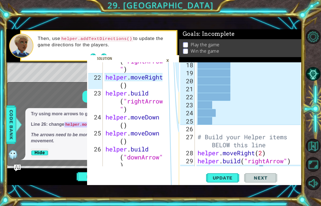
scroll to position [180, 0]
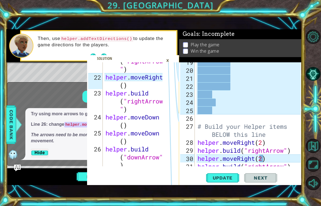
click at [195, 142] on div "19 20 21 22 23 24 25 26 27 28 29 30 31 32 # Build your Helper items BELOW this …" at bounding box center [239, 114] width 121 height 104
click at [197, 142] on div "# Build your Helper items BELOW this line helper . moveRight ( 2 ) helper . bui…" at bounding box center [249, 118] width 107 height 120
click at [197, 128] on div "# Build your Helper items BELOW this line helper . moveRight ( 2 ) helper . bui…" at bounding box center [249, 118] width 107 height 120
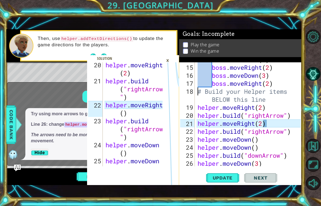
scroll to position [437, 0]
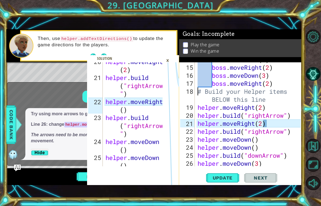
click at [263, 123] on div "boss . moveLeft ( 2 ) boss . moveRight ( 2 ) boss . moveDown ( 3 ) boss . moveR…" at bounding box center [249, 115] width 107 height 120
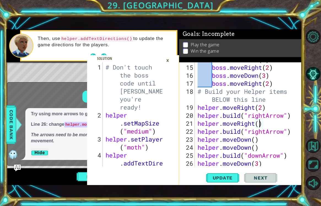
scroll to position [0, 0]
click at [223, 177] on span "Update" at bounding box center [222, 178] width 31 height 6
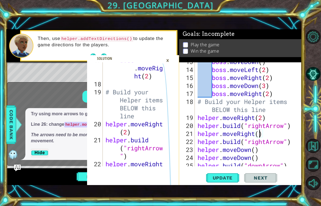
scroll to position [130, 0]
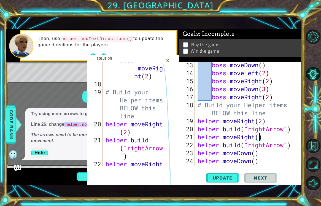
click at [198, 104] on div "boss . moveDown ( ) boss . moveLeft ( 2 ) boss . moveRight ( 2 ) boss . moveDow…" at bounding box center [249, 121] width 107 height 120
type textarea "# Build your Helper items BELOW this line"
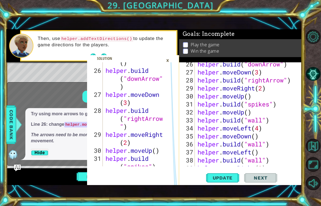
scroll to position [542, 0]
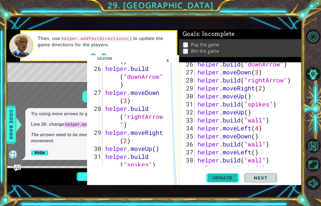
click at [223, 180] on span "Update" at bounding box center [222, 178] width 31 height 6
click at [167, 58] on div "×" at bounding box center [167, 60] width 9 height 9
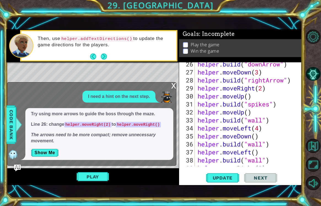
scroll to position [238, 0]
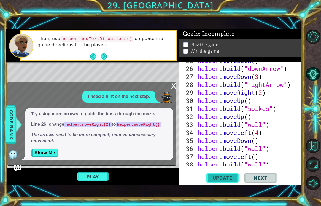
click at [218, 177] on span "Update" at bounding box center [222, 178] width 31 height 6
click at [89, 173] on button "Play" at bounding box center [93, 176] width 32 height 10
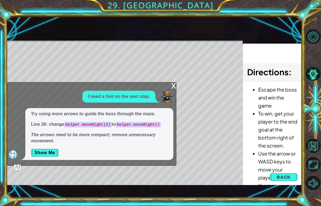
click at [173, 88] on div "x" at bounding box center [173, 85] width 5 height 6
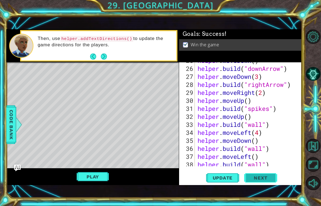
click at [249, 180] on button "Next" at bounding box center [260, 178] width 33 height 12
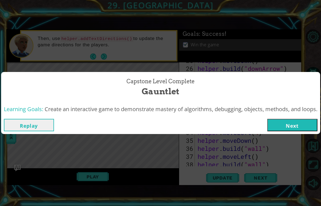
click at [300, 124] on button "Next" at bounding box center [292, 125] width 50 height 12
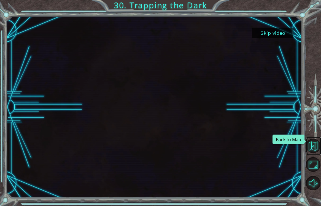
click at [312, 141] on button "Back to Map" at bounding box center [313, 146] width 14 height 14
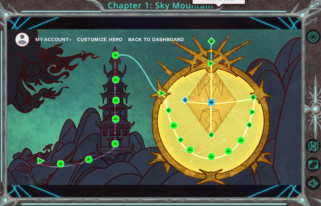
click at [212, 101] on img at bounding box center [211, 102] width 7 height 7
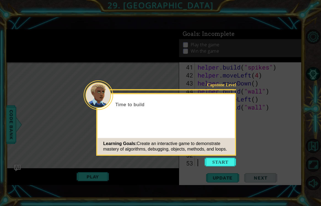
scroll to position [359, 0]
click at [208, 162] on button "Start" at bounding box center [220, 162] width 31 height 9
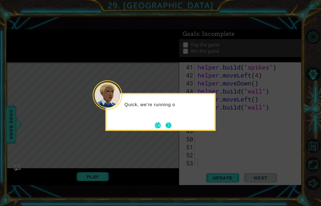
click at [168, 122] on button "Next" at bounding box center [168, 125] width 7 height 7
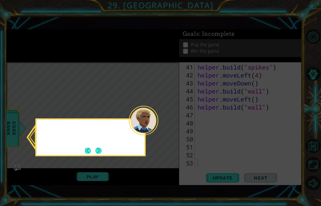
click at [168, 122] on icon at bounding box center [160, 103] width 321 height 206
click at [100, 147] on button "Next" at bounding box center [98, 150] width 6 height 6
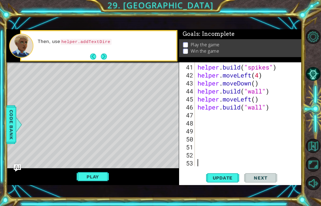
click at [18, 166] on img "Ask AI" at bounding box center [17, 167] width 7 height 7
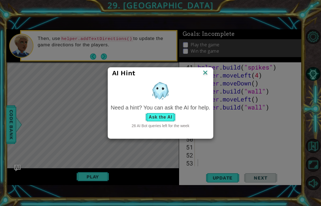
click at [158, 119] on button "Ask the AI" at bounding box center [160, 117] width 31 height 9
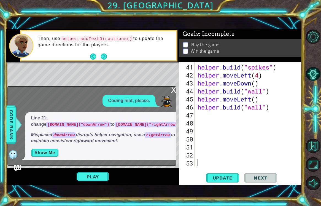
click at [51, 154] on button "Show Me" at bounding box center [45, 152] width 28 height 9
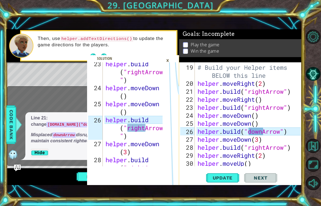
scroll to position [491, 0]
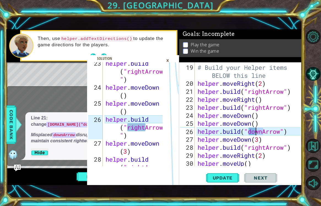
drag, startPoint x: 263, startPoint y: 131, endPoint x: 254, endPoint y: 131, distance: 8.3
click at [254, 131] on div "# Build your Helper items BELOW this line helper . moveRight ( 2 ) helper . bui…" at bounding box center [249, 115] width 107 height 120
click at [264, 131] on div "# Build your Helper items BELOW this line helper . moveRight ( 2 ) helper . bui…" at bounding box center [249, 115] width 107 height 120
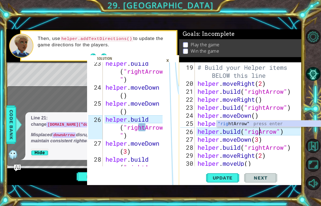
type textarea "[DOMAIN_NAME]("rightArrow")"
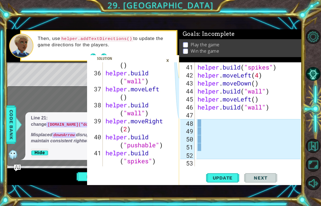
scroll to position [783, 0]
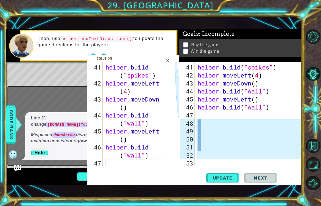
click at [207, 157] on div "helper . build ( "spikes" ) helper . moveLeft ( 4 ) helper . moveDown ( ) helpe…" at bounding box center [249, 123] width 107 height 120
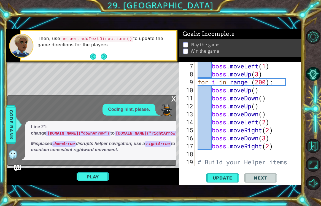
scroll to position [79, 0]
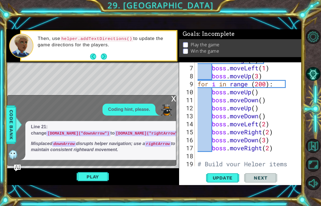
click at [200, 141] on div "for i in range ( 3 ) : boss . moveLeft ( 1 ) boss . moveUp ( 3 ) for i in range…" at bounding box center [249, 120] width 107 height 128
type textarea "boss.moveDown(3)"
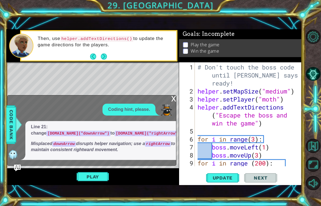
scroll to position [0, 0]
click at [220, 180] on span "Update" at bounding box center [222, 178] width 31 height 6
click at [93, 174] on button "Play" at bounding box center [93, 176] width 32 height 10
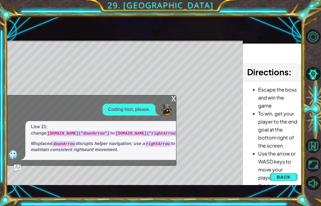
click at [174, 99] on div "x" at bounding box center [173, 98] width 5 height 6
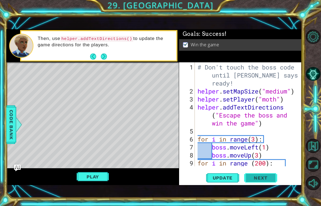
click at [251, 174] on button "Next" at bounding box center [260, 179] width 33 height 12
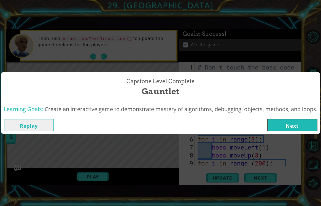
click at [278, 129] on button "Next" at bounding box center [292, 125] width 50 height 12
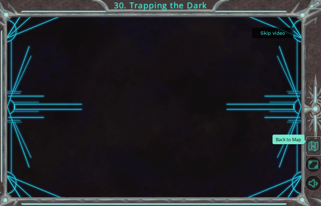
click at [311, 145] on button "Back to Map" at bounding box center [313, 146] width 14 height 14
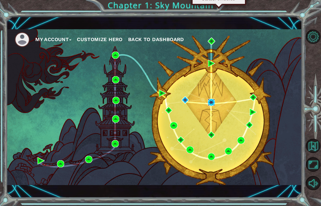
click at [210, 100] on img at bounding box center [211, 102] width 7 height 7
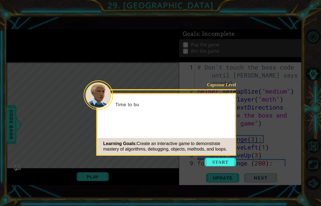
scroll to position [319, 0]
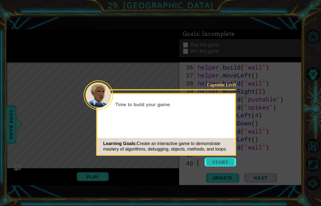
click at [216, 161] on button "Start" at bounding box center [220, 162] width 31 height 9
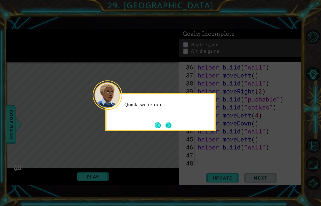
click at [169, 125] on button "Next" at bounding box center [168, 125] width 6 height 6
click at [169, 125] on button "Next" at bounding box center [168, 125] width 8 height 8
click at [169, 125] on icon at bounding box center [160, 103] width 321 height 206
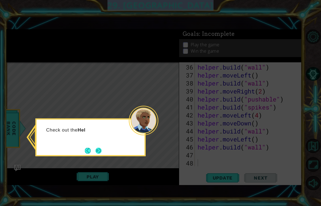
click at [99, 150] on button "Next" at bounding box center [98, 150] width 6 height 6
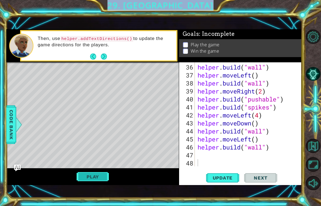
click at [98, 174] on button "Play" at bounding box center [93, 176] width 32 height 10
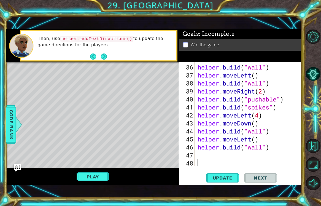
click at [17, 167] on img "Ask AI" at bounding box center [17, 167] width 7 height 7
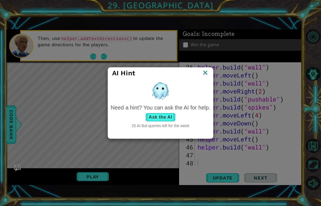
click at [155, 114] on button "Ask the AI" at bounding box center [160, 117] width 31 height 9
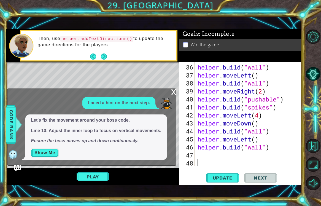
click at [50, 154] on button "Show Me" at bounding box center [45, 152] width 28 height 9
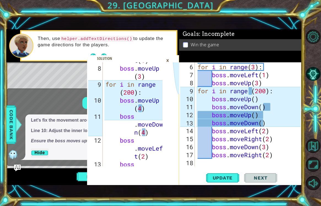
scroll to position [183, 0]
click at [256, 99] on div "for i in range ( 3 ) : boss . moveLeft ( 1 ) boss . moveUp ( 3 ) for i in range…" at bounding box center [249, 127] width 107 height 128
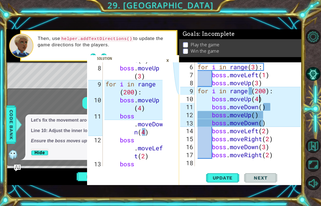
click at [264, 108] on div "for i in range ( 3 ) : boss . moveLeft ( 1 ) boss . moveUp ( 3 ) for i in range…" at bounding box center [249, 127] width 107 height 128
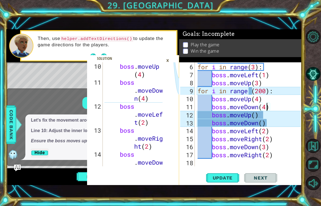
scroll to position [211, 0]
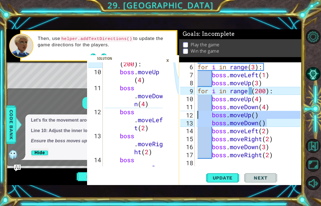
type textarea "boss.moveUp() boss.moveDown()"
drag, startPoint x: 272, startPoint y: 125, endPoint x: 197, endPoint y: 112, distance: 76.2
click at [197, 112] on div "for i in range ( 3 ) : boss . moveLeft ( 1 ) boss . moveUp ( 3 ) for i in range…" at bounding box center [249, 127] width 107 height 128
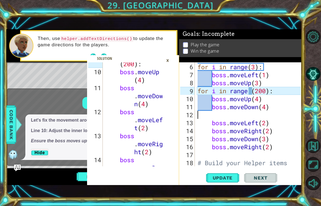
scroll to position [0, 0]
type textarea "boss.moveDown(4)"
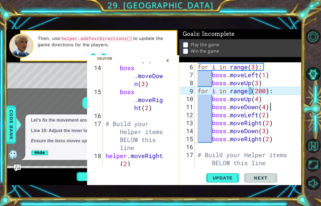
scroll to position [294, 0]
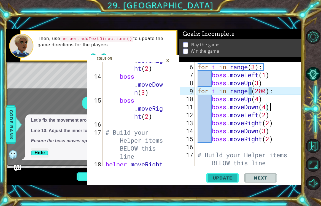
click at [229, 178] on span "Update" at bounding box center [222, 178] width 31 height 6
click at [226, 174] on button "Update" at bounding box center [222, 178] width 33 height 12
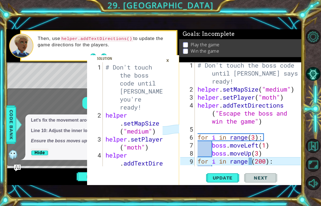
scroll to position [0, 0]
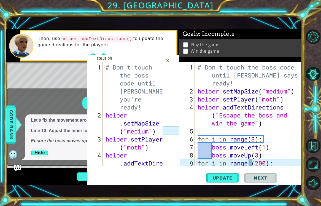
click at [199, 129] on div "# Don't touch the boss code until [PERSON_NAME] says you're ready! helper . set…" at bounding box center [249, 131] width 107 height 136
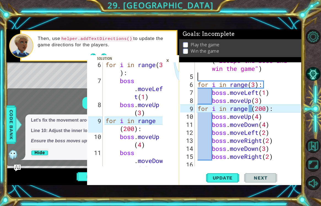
scroll to position [64, 0]
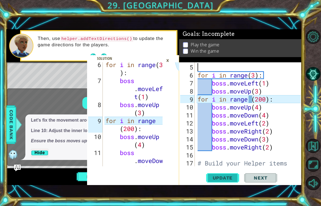
click at [230, 176] on span "Update" at bounding box center [222, 178] width 31 height 6
click at [225, 177] on span "Update" at bounding box center [222, 178] width 31 height 6
click at [169, 59] on div "×" at bounding box center [167, 60] width 9 height 9
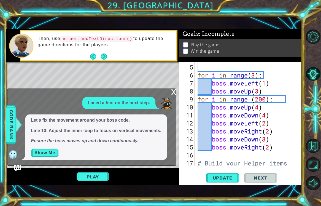
click at [51, 151] on button "Show Me" at bounding box center [45, 152] width 28 height 9
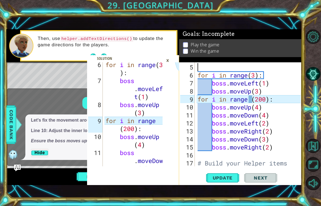
click at [250, 99] on div "for i in range ( 3 ) : boss . moveLeft ( 1 ) boss . moveUp ( 3 ) for i in range…" at bounding box center [249, 127] width 107 height 128
type textarea "for i in range(200):"
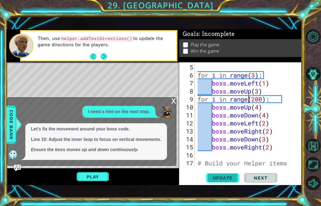
click at [226, 178] on span "Update" at bounding box center [222, 178] width 31 height 6
click at [94, 175] on button "Play" at bounding box center [93, 176] width 32 height 10
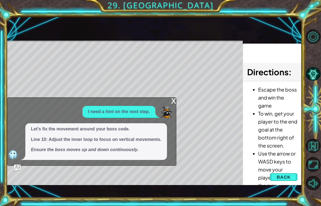
click at [173, 102] on div "x" at bounding box center [173, 100] width 5 height 6
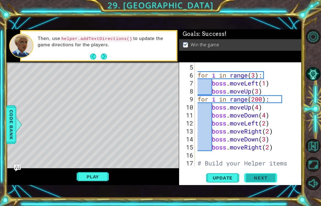
click at [249, 180] on button "Next" at bounding box center [260, 177] width 33 height 12
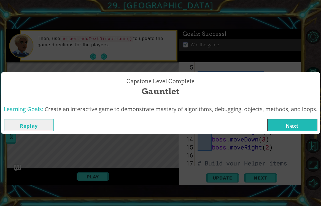
click at [301, 130] on button "Next" at bounding box center [292, 125] width 50 height 12
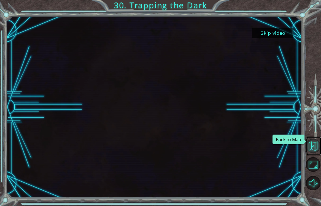
click at [311, 143] on button "Back to Map" at bounding box center [313, 146] width 14 height 14
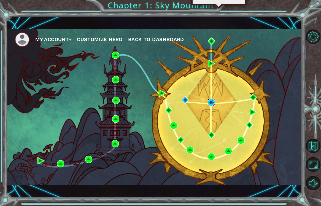
click at [211, 101] on img at bounding box center [211, 102] width 7 height 7
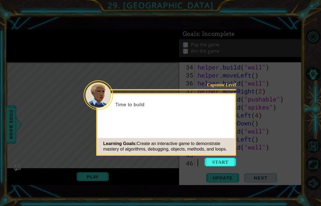
scroll to position [303, 0]
click at [217, 159] on button "Start" at bounding box center [220, 162] width 31 height 9
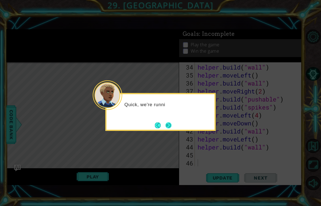
click at [167, 123] on button "Next" at bounding box center [168, 125] width 6 height 6
click at [167, 123] on button "Next" at bounding box center [168, 124] width 7 height 7
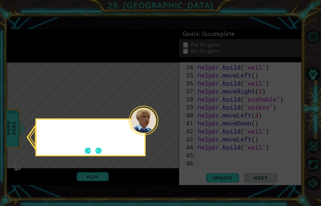
click at [167, 123] on icon at bounding box center [160, 103] width 321 height 206
click at [98, 148] on button "Next" at bounding box center [98, 150] width 9 height 9
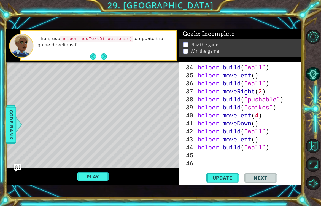
click at [15, 167] on img "Ask AI" at bounding box center [17, 167] width 7 height 7
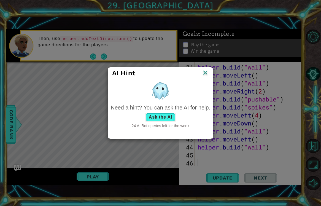
click at [160, 115] on button "Ask the AI" at bounding box center [160, 117] width 31 height 9
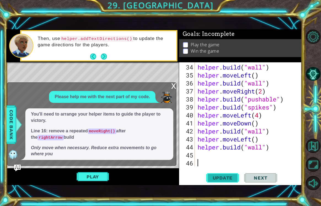
click at [213, 180] on span "Update" at bounding box center [222, 178] width 31 height 6
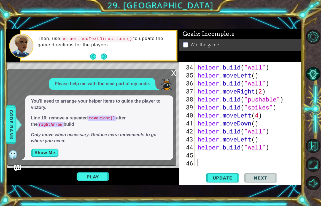
click at [45, 152] on button "Show Me" at bounding box center [45, 152] width 28 height 9
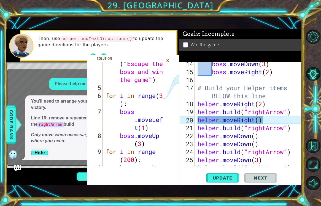
scroll to position [139, 0]
click at [232, 120] on div "boss . moveDown ( 3 ) boss . moveRight ( 2 ) # Build your Helper items BELOW th…" at bounding box center [249, 120] width 107 height 120
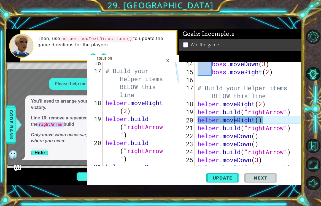
scroll to position [370, 0]
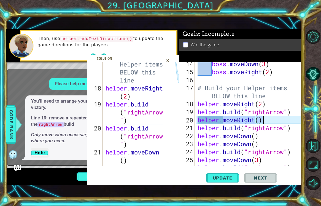
drag, startPoint x: 223, startPoint y: 121, endPoint x: 264, endPoint y: 122, distance: 40.8
click at [264, 122] on div "boss . moveDown ( 3 ) boss . moveRight ( 2 ) # Build your Helper items BELOW th…" at bounding box center [249, 120] width 107 height 120
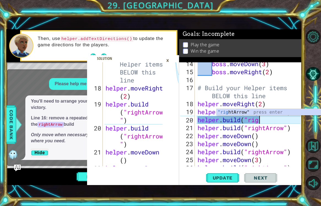
scroll to position [0, 2]
click at [260, 111] on div ""righ [PERSON_NAME]" press enter" at bounding box center [268, 119] width 104 height 20
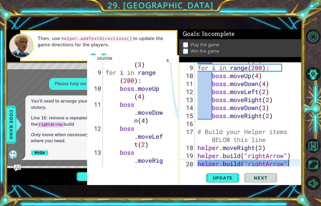
scroll to position [124, 0]
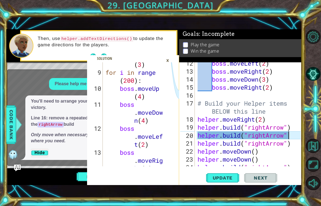
type textarea "[DOMAIN_NAME]("rightArrow")"
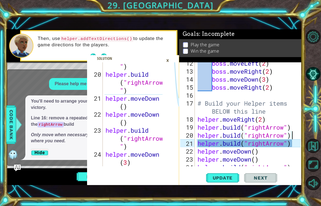
scroll to position [424, 0]
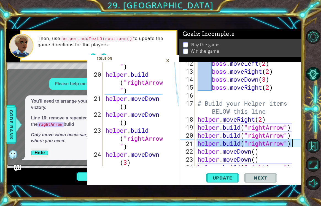
drag, startPoint x: 197, startPoint y: 144, endPoint x: 293, endPoint y: 145, distance: 96.1
click at [293, 145] on div "boss . moveLeft ( 2 ) boss . moveRight ( 2 ) boss . moveDown ( 3 ) boss . moveR…" at bounding box center [249, 119] width 107 height 120
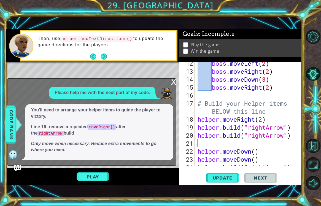
scroll to position [0, 0]
type textarea "[DOMAIN_NAME]("rightArrow")"
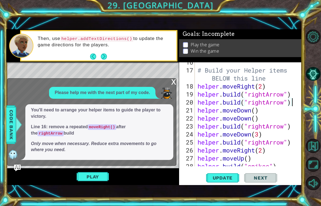
scroll to position [158, 0]
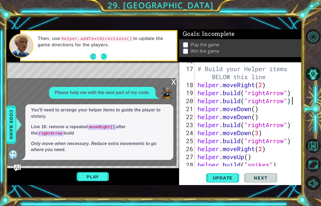
click at [275, 94] on div "# Build your Helper items BELOW this line helper . moveRight ( 2 ) helper . bui…" at bounding box center [249, 117] width 107 height 120
click at [225, 177] on span "Update" at bounding box center [222, 178] width 31 height 6
click at [105, 174] on button "Play" at bounding box center [93, 176] width 32 height 10
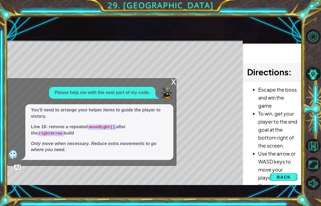
click at [172, 84] on div "x" at bounding box center [173, 81] width 5 height 6
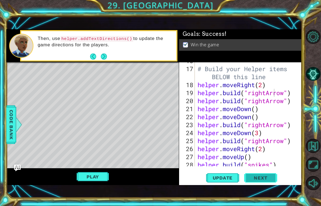
click at [254, 177] on span "Next" at bounding box center [260, 176] width 25 height 6
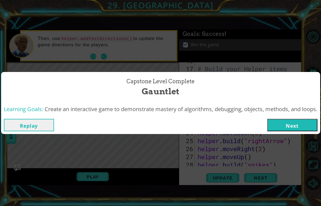
click at [288, 131] on button "Next" at bounding box center [292, 125] width 50 height 12
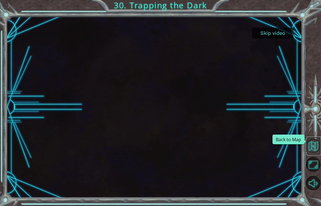
click at [312, 146] on button "Back to Map" at bounding box center [313, 146] width 14 height 14
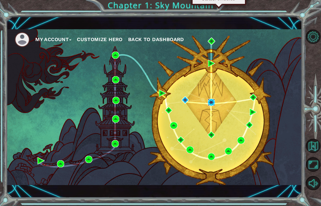
click at [212, 103] on img at bounding box center [211, 102] width 7 height 7
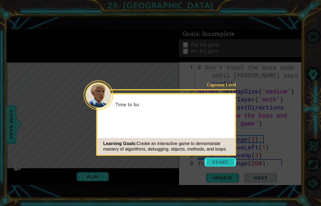
scroll to position [296, 0]
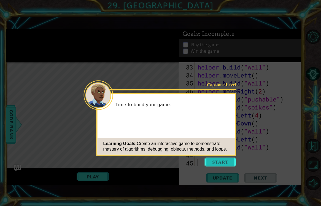
click at [225, 164] on button "Start" at bounding box center [220, 162] width 31 height 9
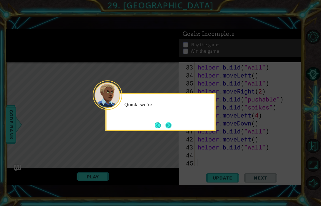
click at [169, 128] on button "Next" at bounding box center [168, 125] width 8 height 8
click at [169, 128] on button "Next" at bounding box center [168, 125] width 6 height 6
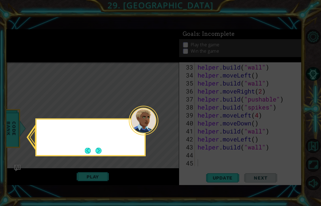
click at [169, 128] on icon at bounding box center [160, 103] width 321 height 206
click at [95, 149] on button "Next" at bounding box center [98, 150] width 7 height 7
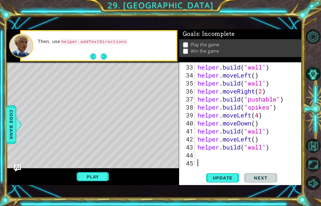
click at [16, 169] on img "Ask AI" at bounding box center [17, 167] width 7 height 7
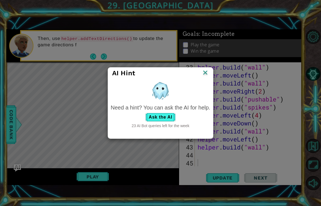
click at [16, 169] on div "AI Hint Need a hint? You can ask the AI for help. Ask the AI 23 AI Bot queries …" at bounding box center [160, 103] width 321 height 206
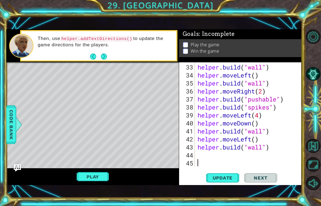
click at [14, 167] on img "Ask AI" at bounding box center [17, 167] width 7 height 7
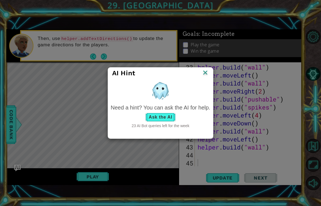
click at [162, 118] on button "Ask the AI" at bounding box center [160, 117] width 31 height 9
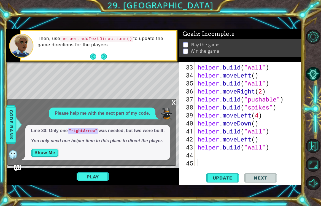
click at [44, 151] on button "Show Me" at bounding box center [45, 152] width 28 height 9
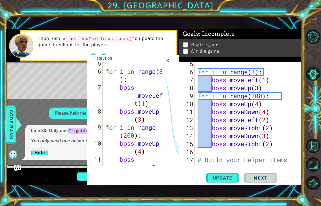
scroll to position [140, 0]
click at [212, 80] on div "for i in range ( 3 ) : boss . moveLeft ( 1 ) boss . moveUp ( 3 ) for i in range…" at bounding box center [249, 124] width 107 height 128
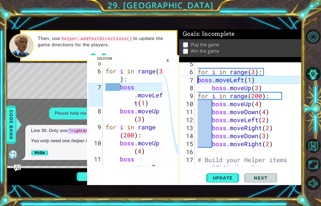
click at [211, 87] on div "for i in range ( 3 ) : boss . moveLeft ( 1 ) boss . moveUp ( 3 ) for i in range…" at bounding box center [249, 124] width 107 height 128
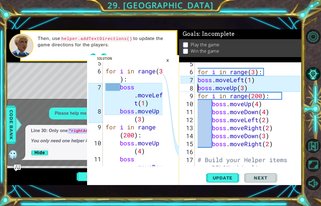
click at [211, 104] on div "for i in range ( 3 ) : boss . moveLeft ( 1 ) boss . moveUp ( 3 ) for i in range…" at bounding box center [249, 124] width 107 height 128
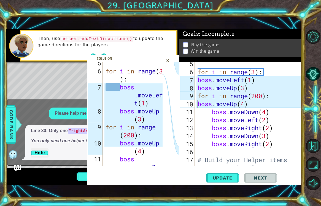
click at [209, 112] on div "for i in range ( 3 ) : boss . moveLeft ( 1 ) boss . moveUp ( 3 ) for i in range…" at bounding box center [249, 124] width 107 height 128
click at [213, 115] on div "for i in range ( 3 ) : boss . moveLeft ( 1 ) boss . moveUp ( 3 ) for i in range…" at bounding box center [249, 124] width 107 height 128
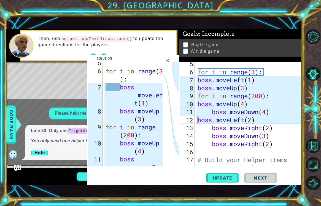
click at [213, 113] on div "for i in range ( 3 ) : boss . moveLeft ( 1 ) boss . moveUp ( 3 ) for i in range…" at bounding box center [249, 124] width 107 height 128
click at [197, 120] on div "for i in range ( 3 ) : boss . moveLeft ( 1 ) boss . moveUp ( 3 ) for i in range…" at bounding box center [249, 124] width 107 height 128
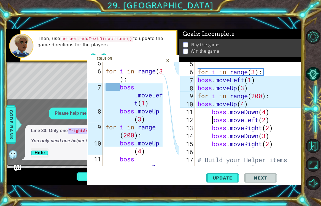
click at [197, 103] on div "for i in range ( 3 ) : boss . moveLeft ( 1 ) boss . moveUp ( 3 ) for i in range…" at bounding box center [249, 124] width 107 height 128
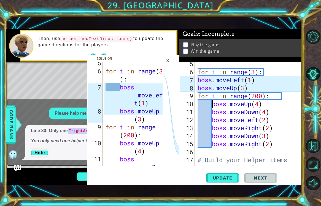
click at [198, 87] on div "for i in range ( 3 ) : boss . moveLeft ( 1 ) boss . moveUp ( 3 ) for i in range…" at bounding box center [249, 124] width 107 height 128
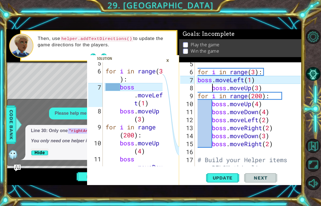
click at [197, 81] on div "for i in range ( 3 ) : boss . moveLeft ( 1 ) boss . moveUp ( 3 ) for i in range…" at bounding box center [249, 124] width 107 height 128
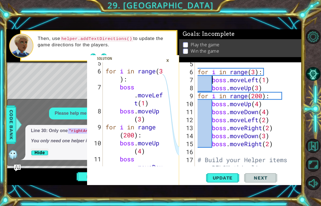
click at [253, 72] on div "for i in range ( 3 ) : boss . moveLeft ( 1 ) boss . moveUp ( 3 ) for i in range…" at bounding box center [249, 124] width 107 height 128
click at [257, 73] on div "for i in range ( 3 ) : boss . moveLeft ( 1 ) boss . moveUp ( 3 ) for i in range…" at bounding box center [249, 124] width 107 height 128
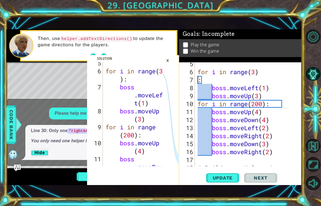
click at [267, 103] on div "for i in range ( 3 ) : boss . moveLeft ( 1 ) boss . moveUp ( 3 ) for i in range…" at bounding box center [249, 124] width 107 height 128
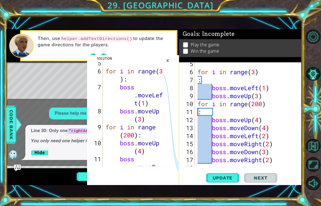
click at [250, 104] on div "for i in range ( 3 ) : boss . moveLeft ( 1 ) boss . moveUp ( 3 ) for i in range…" at bounding box center [249, 120] width 107 height 120
click at [254, 103] on div "for i in range ( 3 ) : boss . moveLeft ( 1 ) boss . moveUp ( 3 ) for i in range…" at bounding box center [249, 120] width 107 height 120
click at [253, 103] on div "for i in range ( 3 ) : boss . moveLeft ( 1 ) boss . moveUp ( 3 ) for i in range…" at bounding box center [249, 120] width 107 height 120
click at [277, 109] on div "for i in range ( 3 ) : boss . moveLeft ( 1 ) boss . moveUp ( 3 ) for i in range…" at bounding box center [249, 120] width 107 height 120
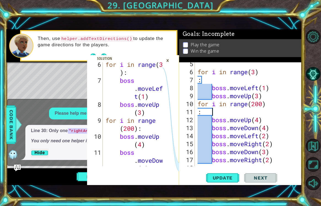
scroll to position [147, 0]
click at [248, 106] on div "for i in range ( 3 ) : boss . moveLeft ( 1 ) boss . moveUp ( 3 ) for i in range…" at bounding box center [249, 120] width 107 height 120
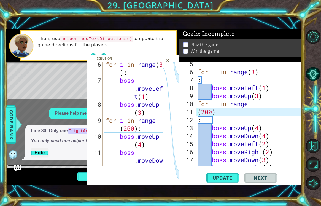
click at [199, 120] on div "for i in range ( 3 ) : boss . moveLeft ( 1 ) boss . moveUp ( 3 ) for i in range…" at bounding box center [249, 120] width 107 height 120
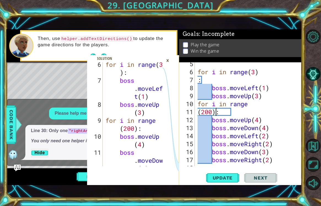
click at [238, 113] on div "for i in range ( 3 ) : boss . moveLeft ( 1 ) boss . moveUp ( 3 ) for i in range…" at bounding box center [249, 120] width 107 height 120
click at [196, 113] on div "for i in range ( 3 ) : boss . moveLeft ( 1 ) boss . moveUp ( 3 ) for i in range…" at bounding box center [248, 114] width 104 height 104
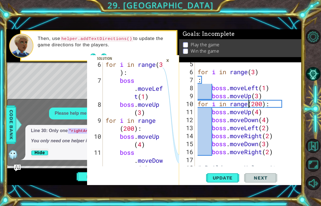
click at [197, 82] on div "for i in range ( 3 ) : boss . moveLeft ( 1 ) boss . moveUp ( 3 ) for i in range…" at bounding box center [249, 124] width 107 height 128
type textarea "for i in range(3):"
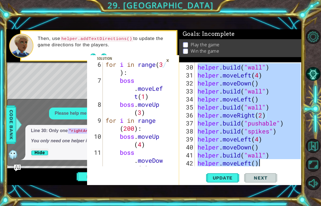
scroll to position [296, 0]
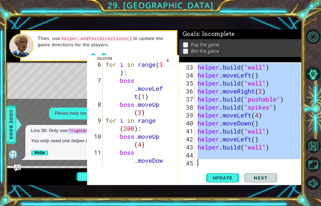
drag, startPoint x: 197, startPoint y: 90, endPoint x: 271, endPoint y: 181, distance: 117.2
click at [272, 181] on div "33 34 35 36 37 38 39 40 41 42 43 44 45 helper . build ( "wall" ) helper . moveL…" at bounding box center [240, 123] width 123 height 123
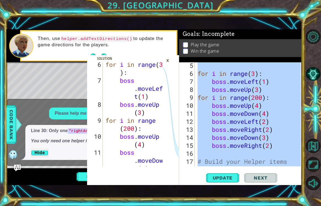
scroll to position [0, 0]
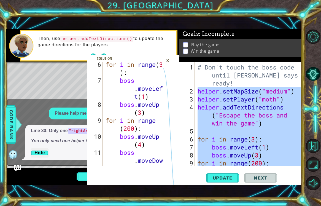
click at [250, 91] on div "# Don't touch the boss code until [PERSON_NAME] says you're ready! helper . set…" at bounding box center [249, 131] width 107 height 136
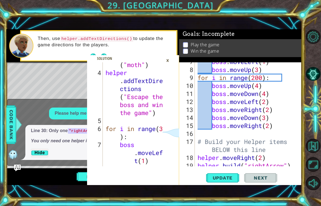
scroll to position [81, 0]
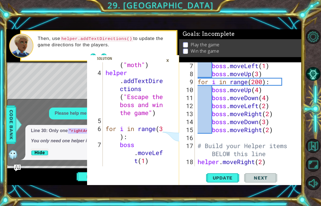
click at [200, 129] on div "boss . moveLeft ( 1 ) boss . moveUp ( 3 ) for i in range ( 200 ) : boss . moveU…" at bounding box center [249, 122] width 107 height 120
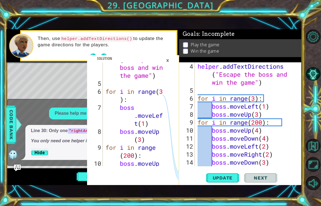
scroll to position [48, 0]
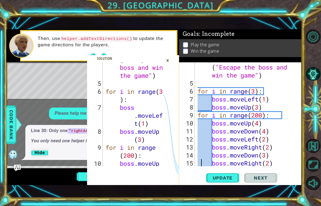
click at [255, 93] on div "helper . addTextDirections ( "Escape the boss and win the game" ) for i in rang…" at bounding box center [249, 123] width 107 height 136
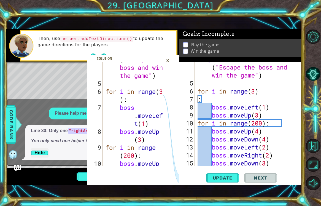
click at [227, 108] on div "helper . addTextDirections ( "Escape the boss and win the game" ) for i in rang…" at bounding box center [249, 123] width 107 height 136
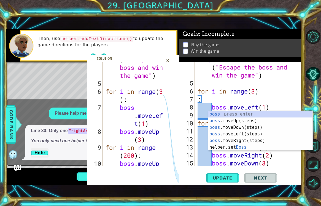
click at [197, 99] on div "helper . addTextDirections ( "Escape the boss and win the game" ) for i in rang…" at bounding box center [249, 123] width 107 height 136
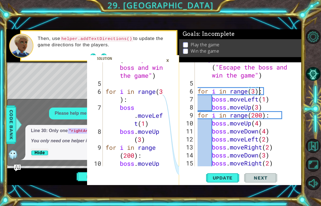
click at [251, 91] on div "helper . addTextDirections ( "Escape the boss and win the game" ) for i in rang…" at bounding box center [249, 123] width 107 height 136
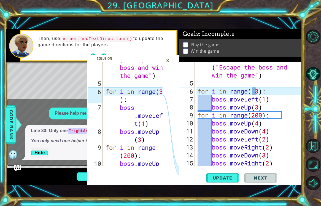
click at [259, 92] on div "helper . addTextDirections ( "Escape the boss and win the game" ) for i in rang…" at bounding box center [249, 123] width 107 height 136
click at [254, 91] on div "helper . addTextDirections ( "Escape the boss and win the game" ) for i in rang…" at bounding box center [249, 123] width 107 height 136
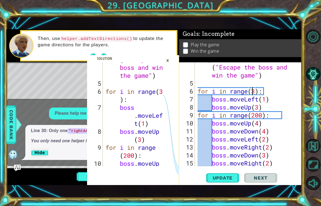
click at [213, 99] on div "helper . addTextDirections ( "Escape the boss and win the game" ) for i in rang…" at bounding box center [249, 123] width 107 height 136
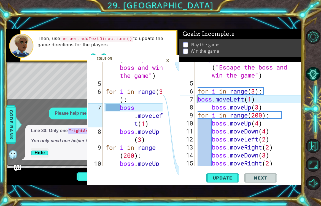
scroll to position [0, 2]
click at [212, 123] on div "helper . addTextDirections ( "Escape the boss and win the game" ) for i in rang…" at bounding box center [249, 123] width 107 height 136
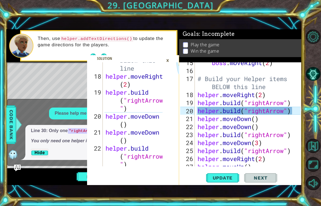
scroll to position [384, 0]
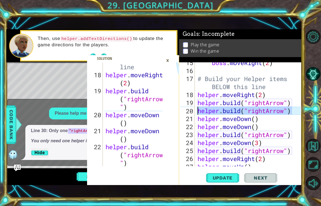
type textarea "[DOMAIN_NAME]("rightArrow")"
drag, startPoint x: 294, startPoint y: 112, endPoint x: 197, endPoint y: 109, distance: 97.6
click at [197, 109] on div "boss . moveRight ( 2 ) # Build your Helper items BELOW this line helper . moveR…" at bounding box center [249, 119] width 107 height 120
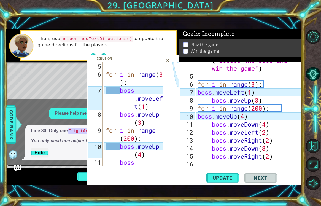
scroll to position [137, 0]
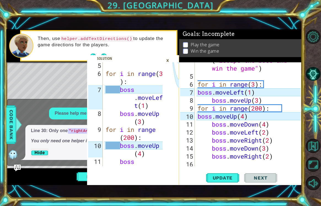
click at [196, 93] on div "helper . addTextDirections ( "Escape the boss and win the game" ) for i in rang…" at bounding box center [248, 114] width 104 height 104
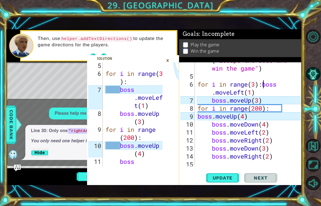
click at [197, 116] on div "helper . addTextDirections ( "Escape the boss and win the game" ) for i in rang…" at bounding box center [249, 116] width 107 height 136
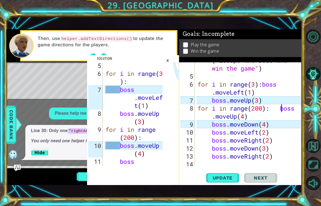
click at [211, 124] on div "helper . addTextDirections ( "Escape the boss and win the game" ) for i in rang…" at bounding box center [249, 116] width 107 height 136
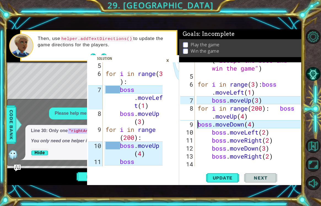
click at [211, 101] on div "helper . addTextDirections ( "Escape the boss and win the game" ) for i in rang…" at bounding box center [249, 116] width 107 height 136
click at [197, 126] on div "helper . addTextDirections ( "Escape the boss and win the game" ) for i in rang…" at bounding box center [249, 116] width 107 height 136
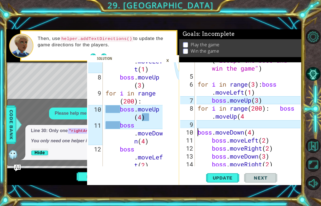
scroll to position [175, 0]
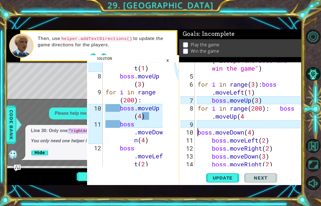
click at [280, 109] on div "helper . addTextDirections ( "Escape the boss and win the game" ) for i in rang…" at bounding box center [249, 116] width 107 height 136
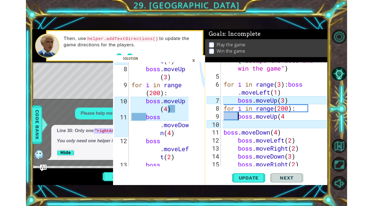
scroll to position [185, 0]
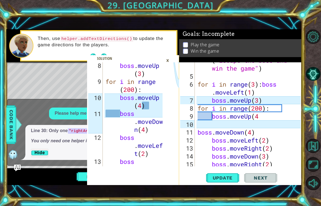
click at [318, 107] on div at bounding box center [314, 109] width 14 height 53
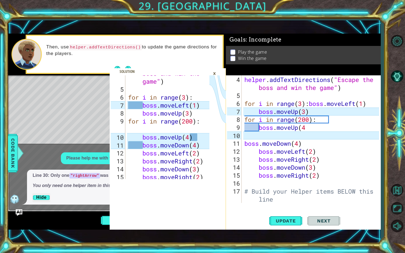
scroll to position [33, 0]
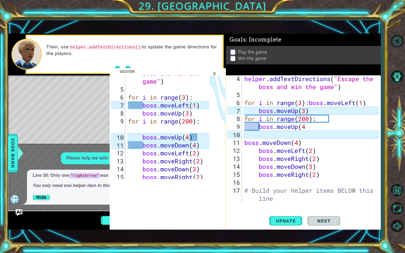
click at [309, 104] on div "helper . addTextDirections ( "Escape the boss and win the game" ) for i in rang…" at bounding box center [312, 151] width 139 height 152
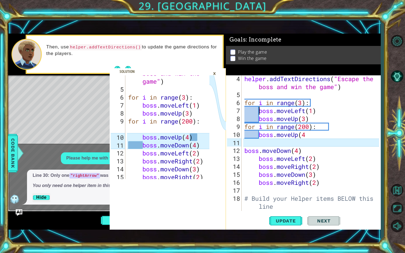
click at [244, 151] on div "helper . addTextDirections ( "Escape the boss and win the game" ) for i in rang…" at bounding box center [312, 155] width 139 height 160
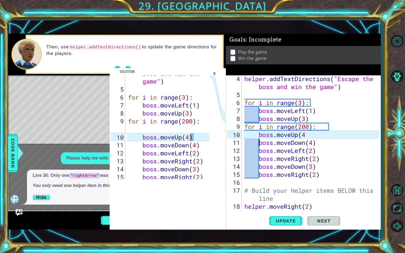
click at [310, 136] on div "helper . addTextDirections ( "Escape the boss and win the game" ) for i in rang…" at bounding box center [312, 155] width 139 height 160
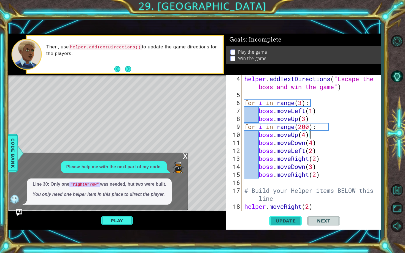
click at [292, 205] on button "Update" at bounding box center [285, 220] width 33 height 15
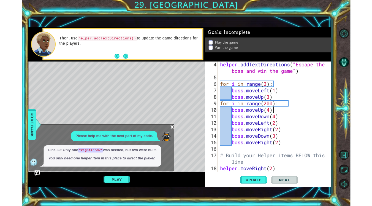
scroll to position [36, 0]
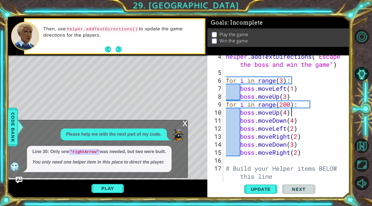
click at [294, 128] on div "helper . addTextDirections ( "Escape the boss and win the game" ) for i in rang…" at bounding box center [288, 132] width 126 height 160
click at [299, 136] on div "helper . addTextDirections ( "Escape the boss and win the game" ) for i in rang…" at bounding box center [288, 132] width 126 height 160
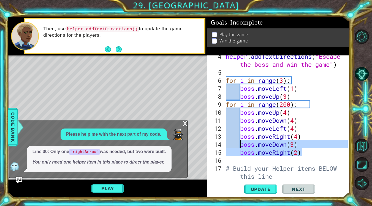
type textarea "boss.moveDown(3) boss.moveRight(2)"
drag, startPoint x: 304, startPoint y: 154, endPoint x: 241, endPoint y: 146, distance: 63.9
click at [241, 146] on div "helper . addTextDirections ( "Escape the boss and win the game" ) for i in rang…" at bounding box center [288, 132] width 126 height 160
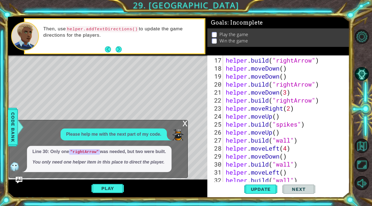
scroll to position [144, 0]
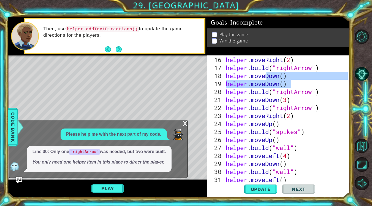
drag, startPoint x: 291, startPoint y: 84, endPoint x: 266, endPoint y: 75, distance: 26.2
click at [266, 75] on div "helper . moveRight ( 2 ) helper . build ( "rightArrow" ) helper . moveDown ( ) …" at bounding box center [288, 128] width 126 height 144
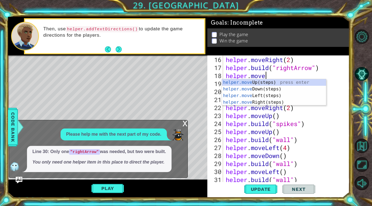
scroll to position [0, 2]
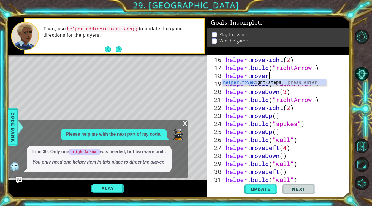
type textarea "helper.moveri"
click at [264, 82] on div "helper.moveRi ght(steps) press enter" at bounding box center [274, 89] width 104 height 20
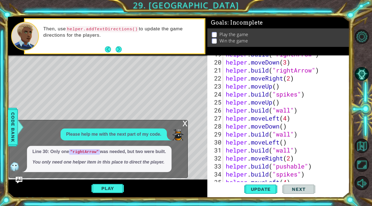
scroll to position [174, 0]
click at [288, 63] on div "helper . build ( "rightArrow" ) helper . moveDown ( 3 ) helper . build ( "right…" at bounding box center [288, 122] width 126 height 144
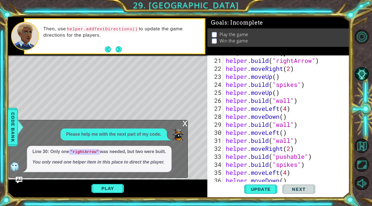
scroll to position [183, 0]
drag, startPoint x: 294, startPoint y: 61, endPoint x: 278, endPoint y: 61, distance: 16.0
click at [278, 61] on div "helper . moveDown ( ) helper . build ( "rightArrow" ) helper . moveRight ( 2 ) …" at bounding box center [288, 120] width 126 height 144
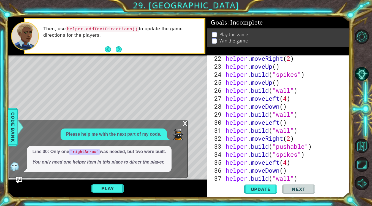
scroll to position [193, 0]
drag, startPoint x: 288, startPoint y: 69, endPoint x: 267, endPoint y: 68, distance: 20.4
click at [267, 68] on div "helper . moveRight ( 2 ) helper . moveUp ( ) helper . build ( "spikes" ) helper…" at bounding box center [288, 127] width 126 height 144
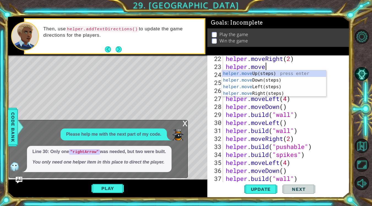
scroll to position [0, 2]
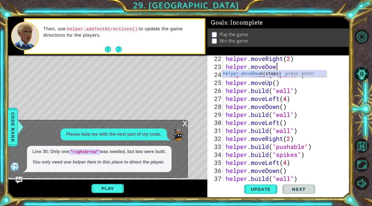
type textarea "helper.moveDown"
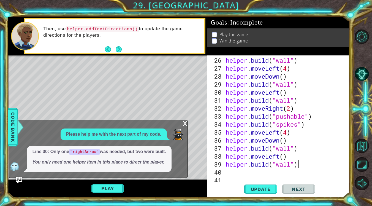
click at [309, 163] on div "helper . build ( "wall" ) helper . moveLeft ( 4 ) helper . moveDown ( ) helper …" at bounding box center [288, 128] width 126 height 144
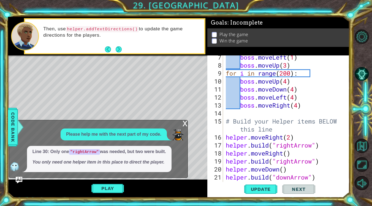
scroll to position [66, 0]
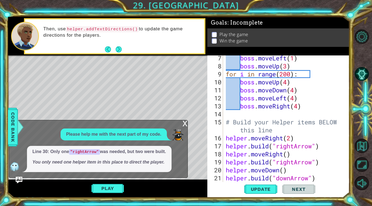
click at [225, 138] on div "boss . moveLeft ( 1 ) boss . moveUp ( 3 ) for i in range ( 200 ) : boss . moveU…" at bounding box center [288, 126] width 126 height 144
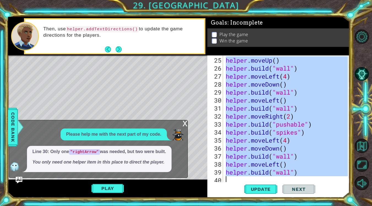
scroll to position [224, 0]
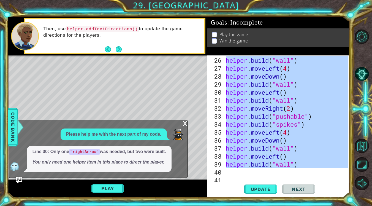
type textarea "[DOMAIN_NAME]("wall")"
drag, startPoint x: 356, startPoint y: 121, endPoint x: 299, endPoint y: 164, distance: 71.4
click at [299, 164] on div "helper . build ( "wall" ) helper . moveLeft ( 4 ) helper . moveDown ( ) helper …" at bounding box center [288, 128] width 126 height 144
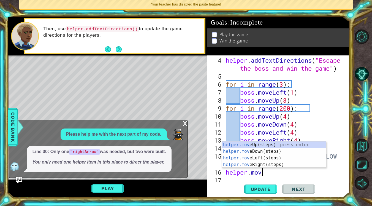
scroll to position [0, 2]
type textarea "helper.move"
click at [253, 162] on div "helper.move Up(steps) press enter helper.move Down(steps) press enter helper.mo…" at bounding box center [274, 161] width 104 height 40
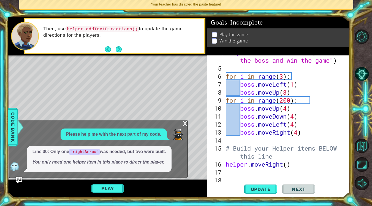
click at [289, 165] on div "helper . addTextDirections ( "Escape the boss and win the game" ) for i in rang…" at bounding box center [288, 124] width 126 height 152
type textarea "helper.moveRight(2)"
click at [253, 173] on div "helper . addTextDirections ( "Escape the boss and win the game" ) for i in rang…" at bounding box center [288, 124] width 126 height 152
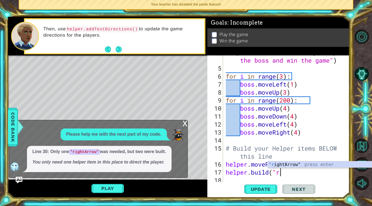
scroll to position [0, 2]
click at [283, 165] on div ""ri ghtArrow" press enter" at bounding box center [320, 171] width 104 height 20
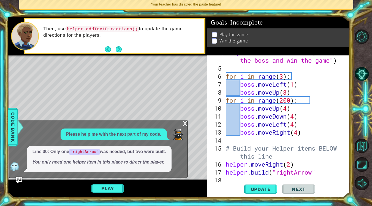
type textarea "[DOMAIN_NAME]("rightArrow")"
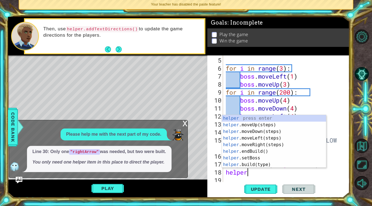
scroll to position [0, 1]
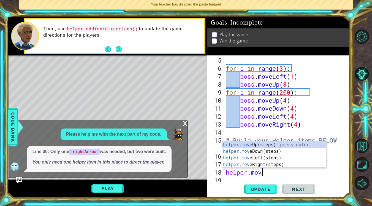
type textarea "helper.move"
click at [263, 164] on div "helper.move Up(steps) press enter helper.move Down(steps) press enter helper.mo…" at bounding box center [274, 161] width 104 height 40
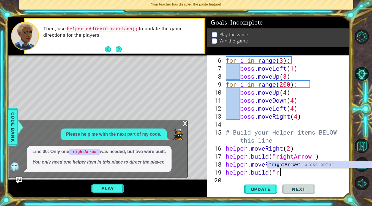
scroll to position [0, 2]
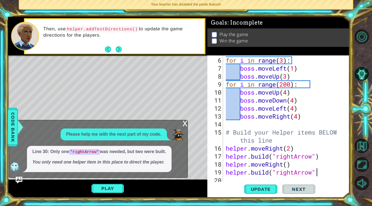
type textarea "[DOMAIN_NAME]("rightArrow")"
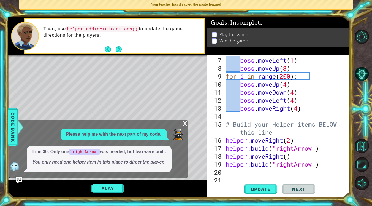
scroll to position [64, 0]
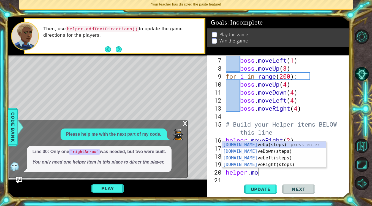
type textarea "helper.move"
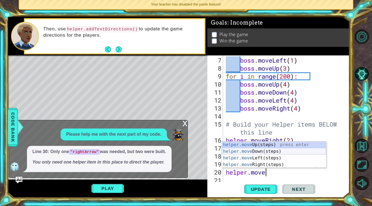
click at [296, 153] on div "helper.move Up(steps) press enter helper.move Down(steps) press enter helper.mo…" at bounding box center [274, 161] width 104 height 40
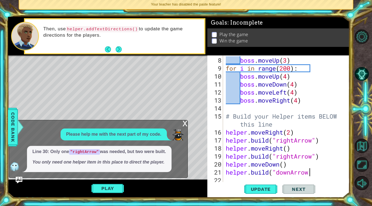
scroll to position [0, 4]
type textarea "[DOMAIN_NAME]("downArrow")"
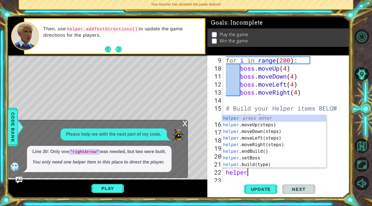
scroll to position [0, 1]
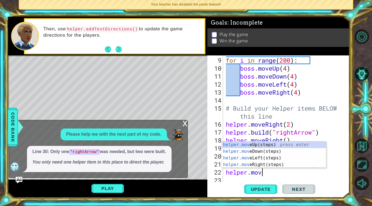
type textarea "helper.move"
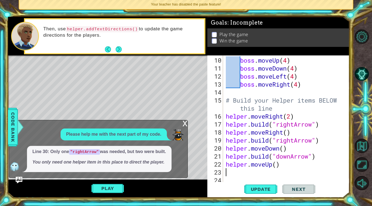
click at [273, 165] on div "boss . moveUp ( 4 ) boss . moveDown ( 4 ) boss . moveLeft ( 4 ) boss . moveRigh…" at bounding box center [288, 128] width 126 height 144
type textarea "helper.moveDown()"
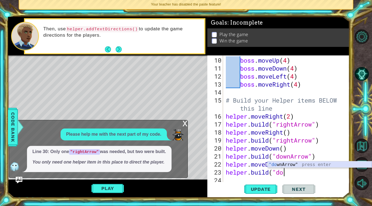
click at [308, 161] on div ""do wnArrow" press enter" at bounding box center [320, 171] width 104 height 20
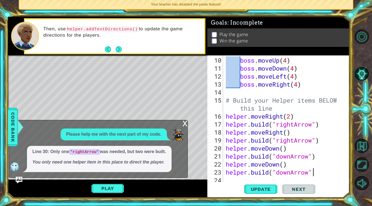
type textarea "[DOMAIN_NAME]("downArrow")"
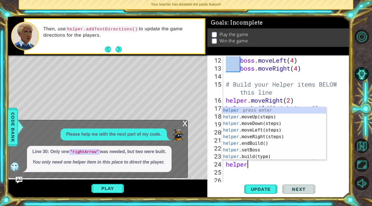
scroll to position [0, 1]
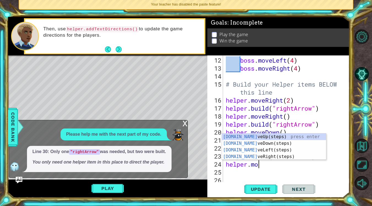
type textarea "helper.move"
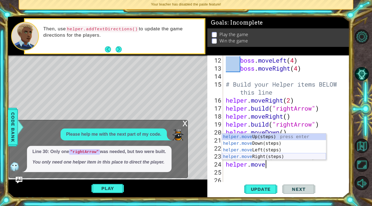
click at [288, 156] on div "helper.move Up(steps) press enter helper.move Down(steps) press enter helper.mo…" at bounding box center [274, 153] width 104 height 40
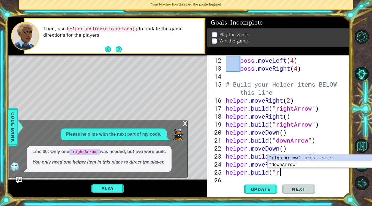
scroll to position [0, 2]
click at [321, 157] on div ""r ightArrow" press enter " downA r row" press enter" at bounding box center [320, 167] width 104 height 26
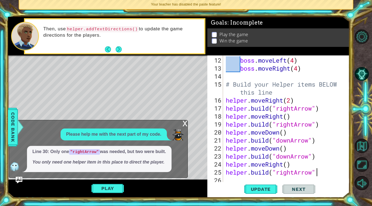
type textarea "[DOMAIN_NAME]("rightArrow")"
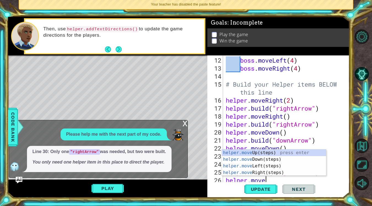
scroll to position [0, 2]
type textarea "helper.mover"
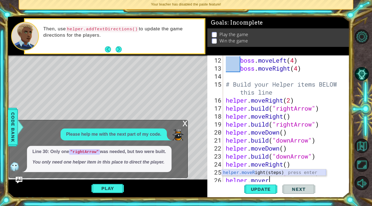
click at [269, 172] on div "helper.moveR ight(steps) press enter" at bounding box center [274, 179] width 104 height 20
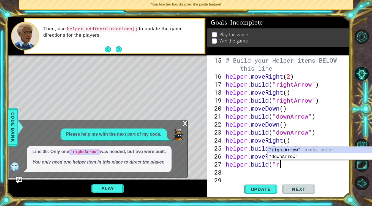
scroll to position [0, 2]
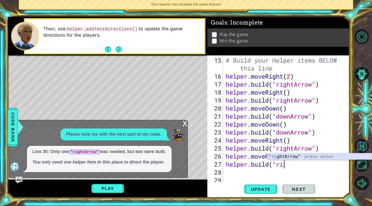
click at [293, 154] on div ""ri ghtArrow" press enter" at bounding box center [320, 163] width 104 height 20
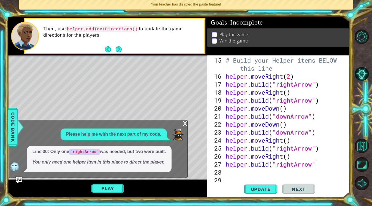
type textarea "[DOMAIN_NAME]("rightArrow")"
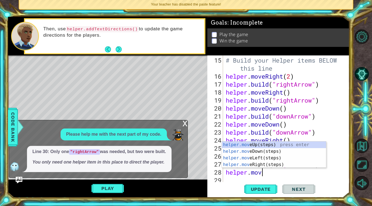
scroll to position [0, 2]
type textarea "helper.moved"
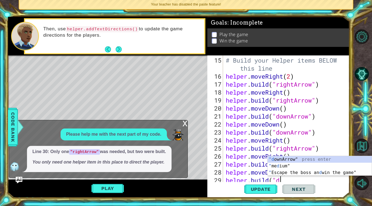
scroll to position [0, 2]
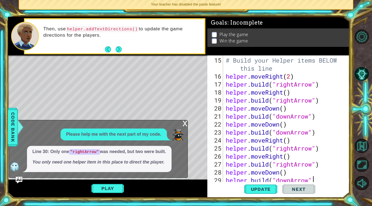
type textarea "[DOMAIN_NAME]("downArrow")"
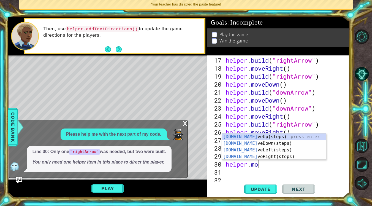
scroll to position [0, 2]
type textarea "helper.moved"
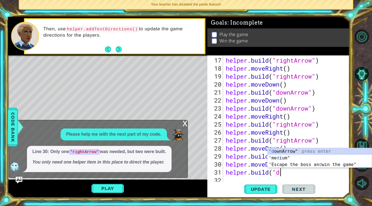
scroll to position [0, 2]
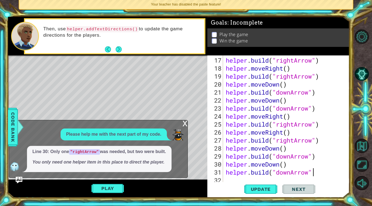
type textarea "[DOMAIN_NAME]("downArrow")"
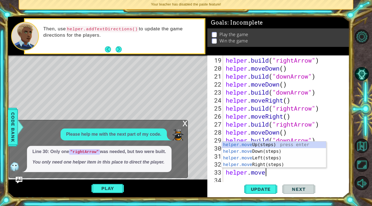
scroll to position [0, 2]
type textarea "helper.mover"
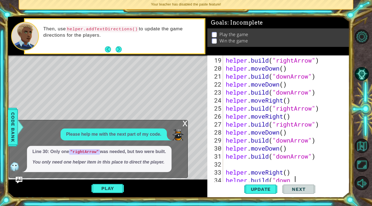
scroll to position [0, 3]
type textarea "[DOMAIN_NAME]("downArrow")"
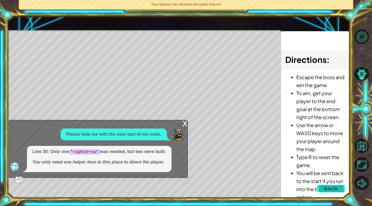
click at [321, 191] on button "Back" at bounding box center [331, 188] width 28 height 11
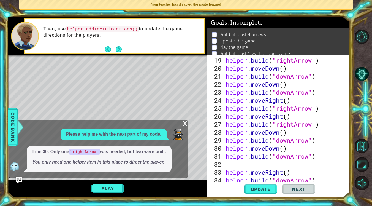
scroll to position [184, 0]
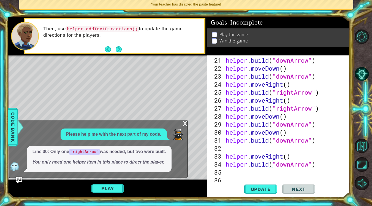
click at [317, 162] on div "helper . build ( "downArrow" ) helper . moveDown ( ) helper . build ( "downArro…" at bounding box center [288, 128] width 126 height 144
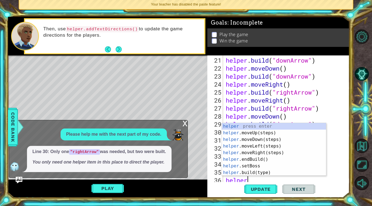
scroll to position [200, 0]
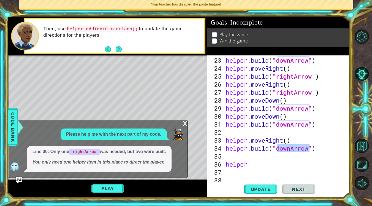
drag, startPoint x: 310, startPoint y: 148, endPoint x: 279, endPoint y: 148, distance: 31.1
click at [278, 149] on div "helper . build ( "downArrow" ) helper . moveRight ( ) helper . build ( "rightAr…" at bounding box center [288, 128] width 126 height 144
click at [271, 161] on div "helper . build ( "downArrow" ) helper . moveRight ( ) helper . build ( "rightAr…" at bounding box center [288, 128] width 126 height 144
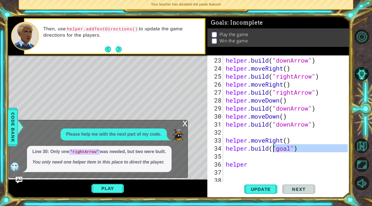
drag, startPoint x: 305, startPoint y: 151, endPoint x: 272, endPoint y: 149, distance: 33.4
click at [272, 150] on div "helper . build ( "downArrow" ) helper . moveRight ( ) helper . build ( "rightAr…" at bounding box center [288, 128] width 126 height 144
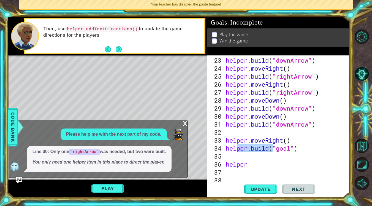
drag, startPoint x: 272, startPoint y: 149, endPoint x: 235, endPoint y: 150, distance: 36.9
click at [235, 150] on div "helper . build ( "downArrow" ) helper . moveRight ( ) helper . build ( "rightAr…" at bounding box center [288, 128] width 126 height 144
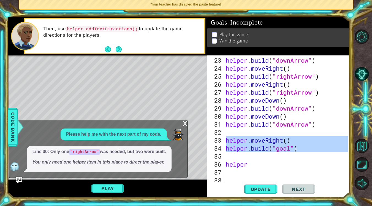
drag, startPoint x: 225, startPoint y: 140, endPoint x: 301, endPoint y: 154, distance: 77.9
click at [301, 154] on div "helper . build ( "downArrow" ) helper . moveRight ( ) helper . build ( "rightAr…" at bounding box center [286, 119] width 123 height 128
type textarea "[DOMAIN_NAME]("goal")"
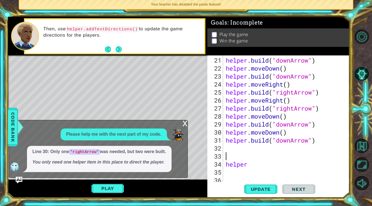
scroll to position [184, 0]
click at [225, 164] on div "helper . build ( "downArrow" ) helper . moveDown ( ) helper . build ( "downArro…" at bounding box center [288, 128] width 126 height 144
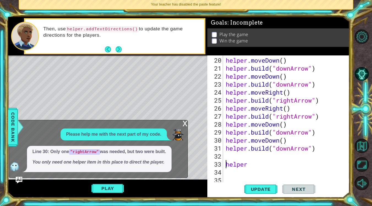
click at [249, 165] on div "helper . moveDown ( ) helper . build ( "downArrow" ) helper . moveDown ( ) help…" at bounding box center [288, 128] width 126 height 144
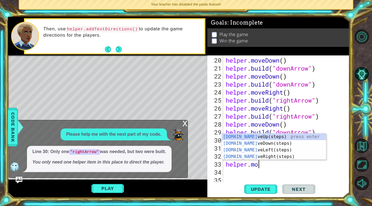
scroll to position [0, 2]
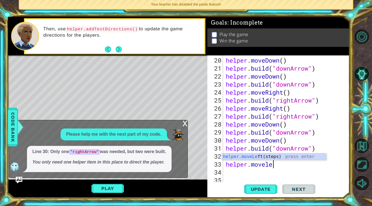
type textarea "helper.moveleft"
click at [291, 154] on div "helper.moveLeft (steps) press enter" at bounding box center [274, 163] width 104 height 20
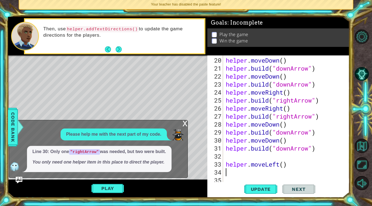
scroll to position [0, 0]
click at [284, 164] on div "helper . moveDown ( ) helper . build ( "downArrow" ) helper . moveDown ( ) help…" at bounding box center [288, 128] width 126 height 144
type textarea "helper.moveLeft(3)"
click at [254, 172] on div "helper . moveDown ( ) helper . build ( "downArrow" ) helper . moveDown ( ) help…" at bounding box center [288, 128] width 126 height 144
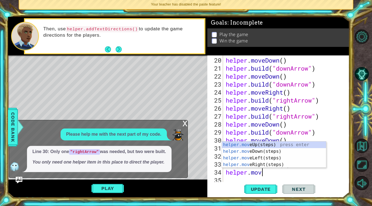
scroll to position [0, 2]
type textarea "helper.moveu"
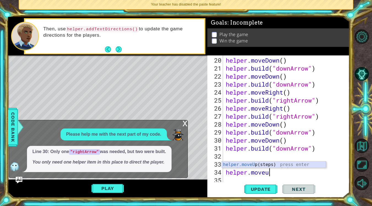
click at [301, 162] on div "helper.moveU p(steps) press enter" at bounding box center [274, 171] width 104 height 20
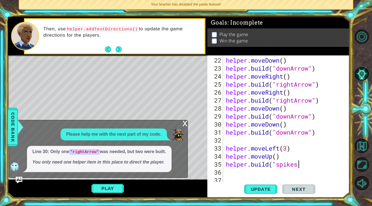
scroll to position [0, 3]
type textarea "[DOMAIN_NAME]("spikes")"
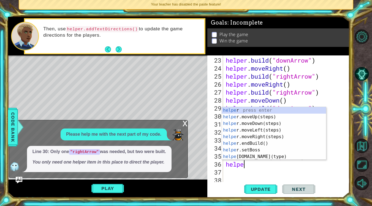
scroll to position [0, 1]
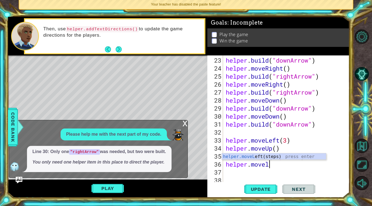
type textarea "helper.movele"
click at [297, 155] on div "helper.moveLe ft(steps) press enter" at bounding box center [274, 163] width 104 height 20
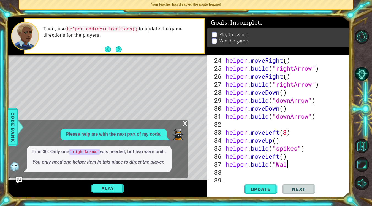
scroll to position [0, 3]
type textarea "[DOMAIN_NAME]("Wall")"
click at [281, 165] on div "helper . moveRight ( ) helper . build ( "rightArrow" ) helper . moveRight ( ) h…" at bounding box center [288, 128] width 126 height 144
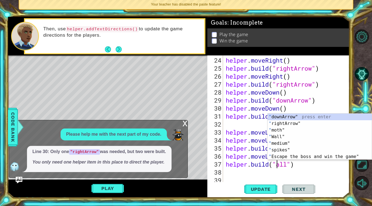
scroll to position [0, 2]
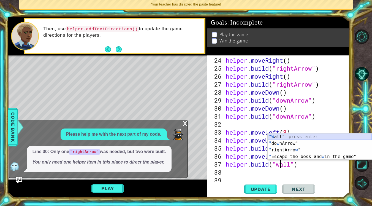
click at [295, 138] on div ""W all" press enter " do w nArrow" press enter " rightArro w " press enter " Es…" at bounding box center [320, 153] width 104 height 40
type textarea "[DOMAIN_NAME]("Wall")"
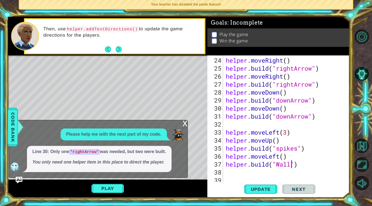
click at [238, 173] on div "helper . moveRight ( ) helper . build ( "rightArrow" ) helper . moveRight ( ) h…" at bounding box center [288, 128] width 126 height 144
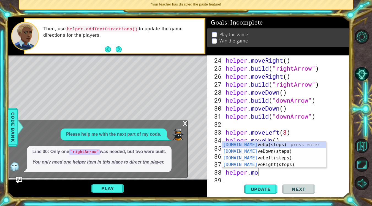
type textarea "helper.move"
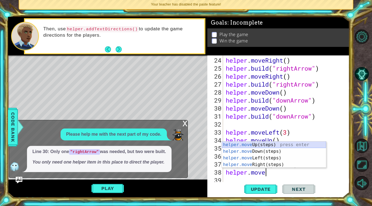
click at [263, 143] on div "helper.move Up(steps) press enter helper.move Down(steps) press enter helper.mo…" at bounding box center [274, 161] width 104 height 40
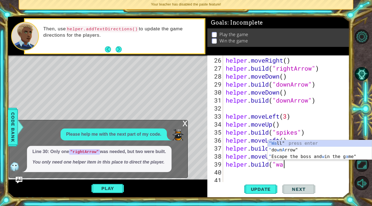
scroll to position [0, 2]
click at [286, 142] on div ""Wa ll" press enter " do w n A rrow" press enter " Escape the boss and w in the…" at bounding box center [320, 156] width 104 height 33
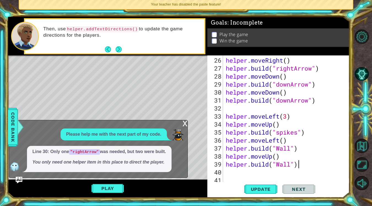
scroll to position [0, 3]
click at [284, 140] on div "helper . moveRight ( ) helper . build ( "rightArrow" ) helper . moveDown ( ) he…" at bounding box center [288, 128] width 126 height 144
type textarea "helper.moveLeft(2)"
click at [240, 175] on div "helper . moveRight ( ) helper . build ( "rightArrow" ) helper . moveDown ( ) he…" at bounding box center [288, 128] width 126 height 144
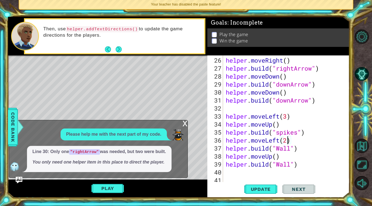
scroll to position [0, 0]
click at [238, 174] on div "helper . moveRight ( ) helper . build ( "rightArrow" ) helper . moveDown ( ) he…" at bounding box center [288, 128] width 126 height 144
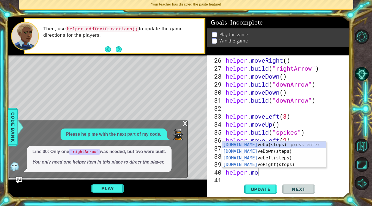
scroll to position [0, 2]
type textarea "helper.mover"
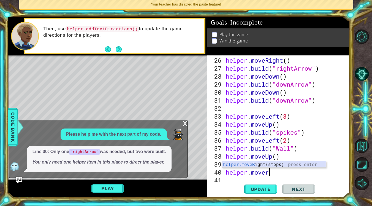
click at [260, 166] on div "helper.moveR ight(steps) press enter" at bounding box center [274, 171] width 104 height 20
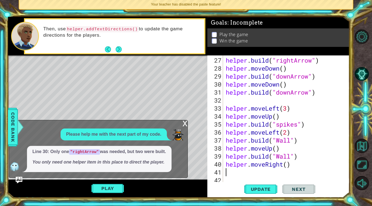
click at [286, 164] on div "helper . build ( "rightArrow" ) helper . moveDown ( ) helper . build ( "downArr…" at bounding box center [288, 128] width 126 height 144
type textarea "helper.moveRight(6)"
click at [270, 175] on div "helper . build ( "rightArrow" ) helper . moveDown ( ) helper . build ( "downArr…" at bounding box center [288, 128] width 126 height 144
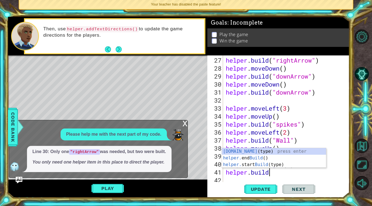
scroll to position [0, 2]
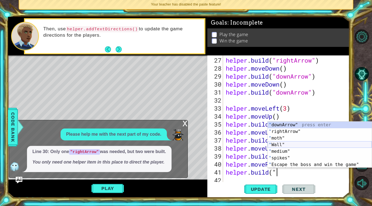
click at [284, 144] on div "" downArrow" press enter " rightArrow" press enter " moth" press enter " Wall" …" at bounding box center [320, 150] width 104 height 59
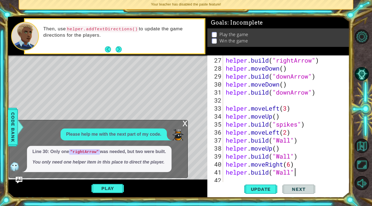
type textarea "[DOMAIN_NAME]("Wall")"
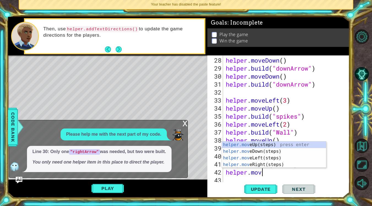
scroll to position [0, 2]
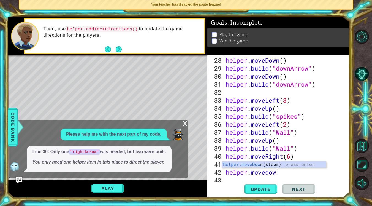
type textarea "helper.movedown"
click at [276, 162] on div "helper.moveDown (steps) press enter" at bounding box center [274, 171] width 104 height 20
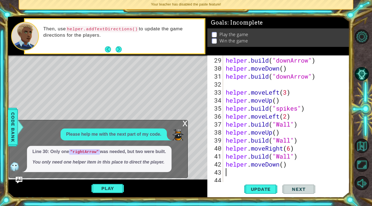
click at [283, 166] on div "helper . build ( "downArrow" ) helper . moveDown ( ) helper . build ( "downArro…" at bounding box center [288, 128] width 126 height 144
type textarea "helper.moveDown(2)"
click at [258, 172] on div "helper . build ( "downArrow" ) helper . moveDown ( ) helper . build ( "downArro…" at bounding box center [288, 128] width 126 height 144
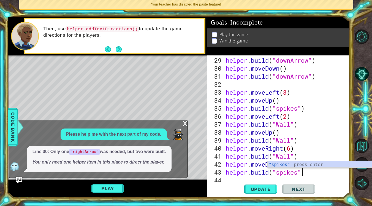
scroll to position [0, 3]
type textarea "[DOMAIN_NAME]("spikes")"
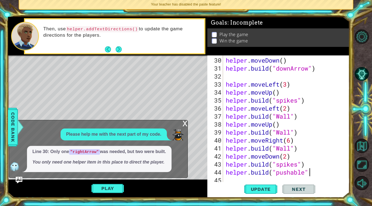
scroll to position [0, 4]
click at [258, 187] on span "Update" at bounding box center [260, 189] width 31 height 6
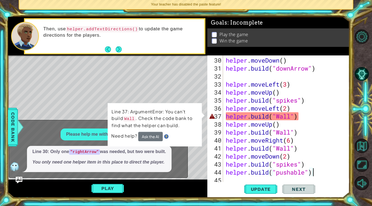
click at [280, 117] on div "helper . moveDown ( ) helper . build ( "downArrow" ) helper . moveLeft ( 3 ) he…" at bounding box center [288, 128] width 126 height 144
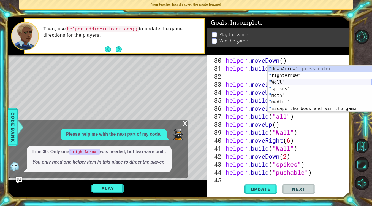
click at [292, 83] on div "" downArrow" press enter " rightArrow" press enter " Wall" press enter " spikes…" at bounding box center [320, 95] width 104 height 59
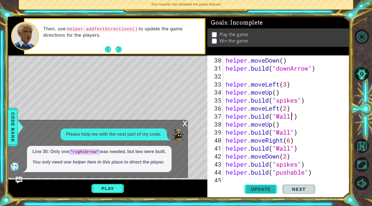
click at [261, 193] on button "Update" at bounding box center [260, 189] width 33 height 14
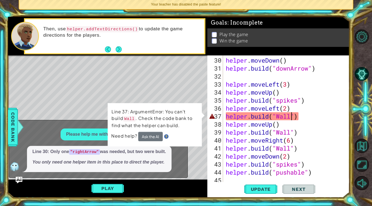
click at [280, 118] on div "helper . moveDown ( ) helper . build ( "downArrow" ) helper . moveLeft ( 3 ) he…" at bounding box center [288, 128] width 126 height 144
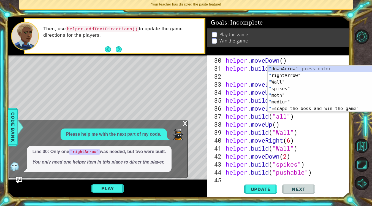
scroll to position [0, 2]
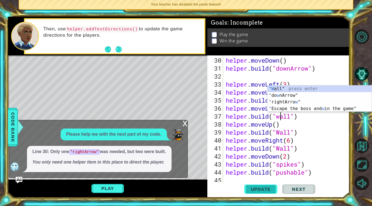
click at [253, 190] on span "Update" at bounding box center [260, 189] width 31 height 6
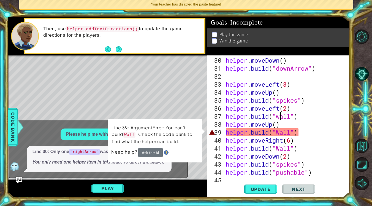
click at [280, 135] on div "helper . moveDown ( ) helper . build ( "downArrow" ) helper . moveLeft ( 3 ) he…" at bounding box center [288, 128] width 126 height 144
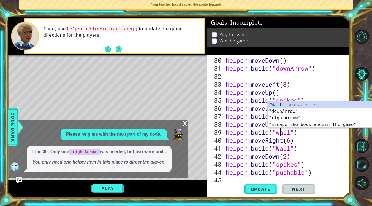
click at [280, 149] on div "helper . moveDown ( ) helper . build ( "downArrow" ) helper . moveLeft ( 3 ) he…" at bounding box center [288, 128] width 126 height 144
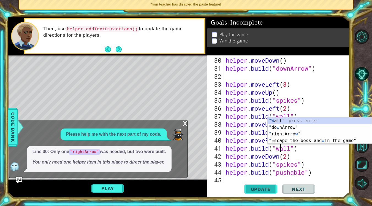
type textarea "[DOMAIN_NAME]("wall")"
click at [266, 192] on button "Update" at bounding box center [260, 189] width 33 height 14
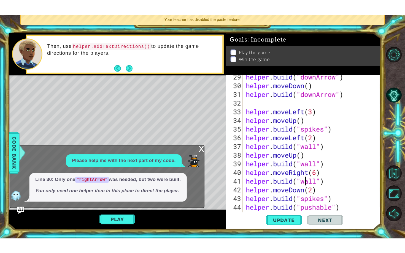
scroll to position [246, 0]
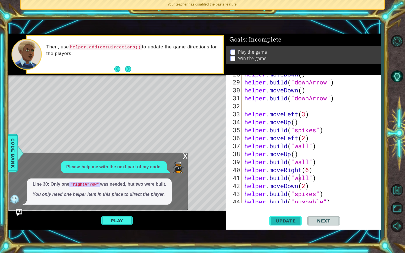
click at [290, 205] on button "Update" at bounding box center [285, 220] width 33 height 15
click at [115, 205] on button "Play" at bounding box center [117, 221] width 32 height 10
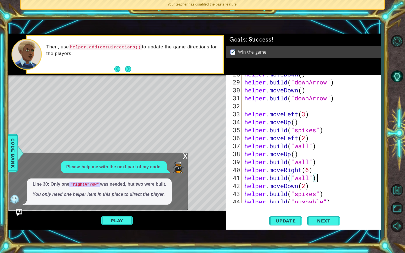
click at [185, 159] on div "x" at bounding box center [185, 156] width 5 height 6
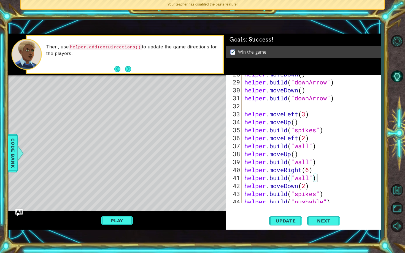
click at [18, 205] on img "Ask AI" at bounding box center [18, 212] width 7 height 7
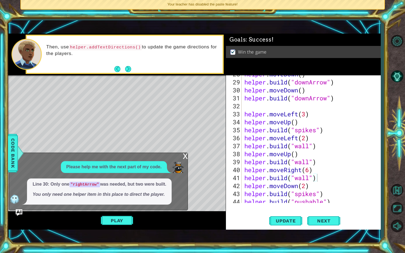
click at [98, 191] on span "Line 30: Only one "rightArrow" was needed, but two were built. You only need on…" at bounding box center [99, 189] width 134 height 17
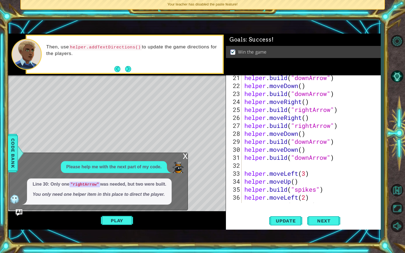
scroll to position [188, 0]
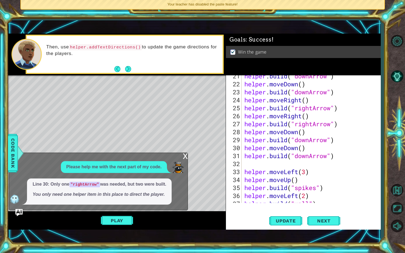
click at [18, 205] on img "Ask AI" at bounding box center [18, 212] width 7 height 7
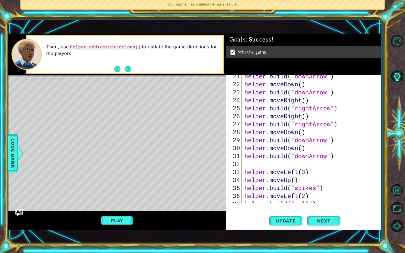
click at [17, 205] on img "Ask AI" at bounding box center [18, 212] width 7 height 7
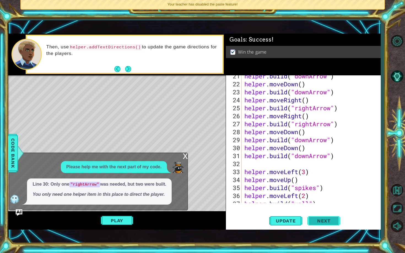
click at [321, 205] on span "Next" at bounding box center [323, 222] width 25 height 6
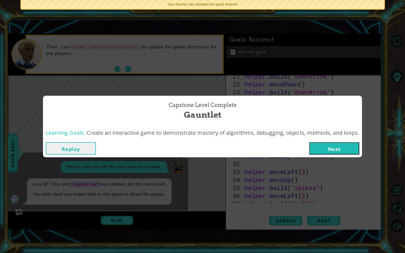
click at [321, 154] on button "Next" at bounding box center [334, 148] width 50 height 12
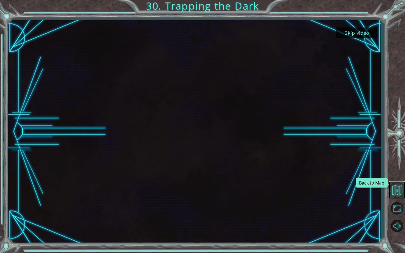
click at [321, 187] on button "Back to Map" at bounding box center [397, 190] width 16 height 16
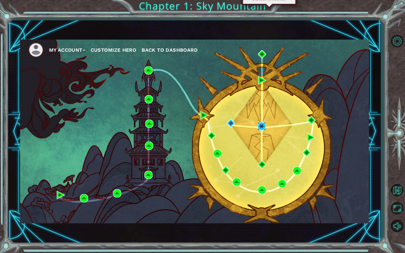
click at [261, 127] on img at bounding box center [261, 126] width 8 height 8
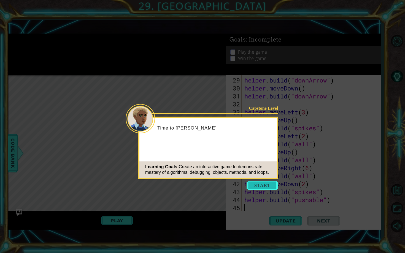
scroll to position [248, 0]
click at [264, 186] on button "Start" at bounding box center [261, 185] width 31 height 9
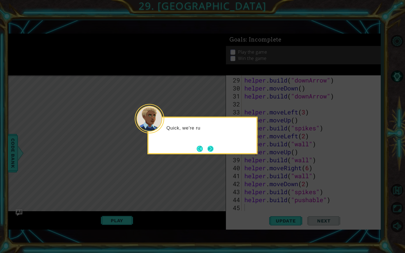
click at [208, 147] on button "Next" at bounding box center [210, 149] width 6 height 6
click at [208, 147] on icon at bounding box center [202, 126] width 405 height 253
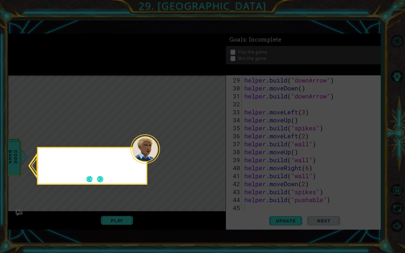
click at [208, 147] on icon at bounding box center [202, 126] width 405 height 253
click at [101, 178] on button "Next" at bounding box center [100, 179] width 6 height 6
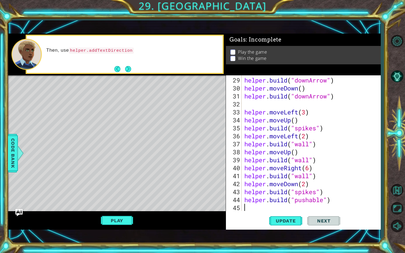
click at [20, 205] on img "Ask AI" at bounding box center [18, 212] width 7 height 7
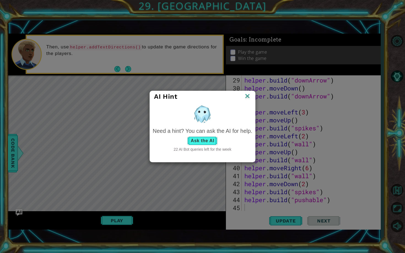
click at [203, 143] on button "Ask the AI" at bounding box center [202, 141] width 31 height 9
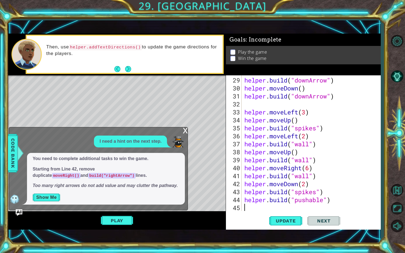
click at [50, 197] on button "Show Me" at bounding box center [46, 197] width 28 height 9
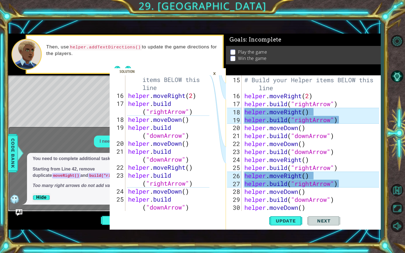
scroll to position [184, 0]
click at [301, 114] on div "# Build your Helper items BELOW this line helper . moveRight ( 2 ) helper . bui…" at bounding box center [312, 156] width 139 height 160
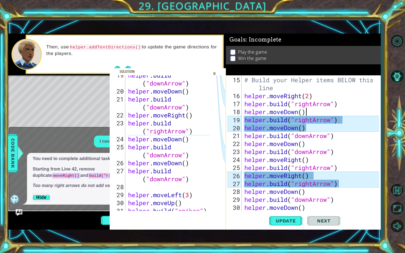
scroll to position [240, 0]
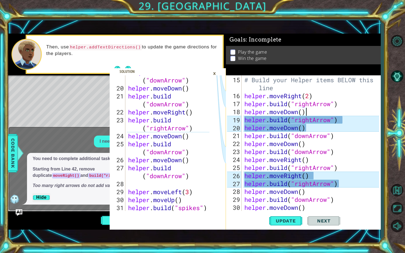
click at [314, 120] on div "# Build your Helper items BELOW this line helper . moveRight ( 2 ) helper . bui…" at bounding box center [312, 156] width 139 height 160
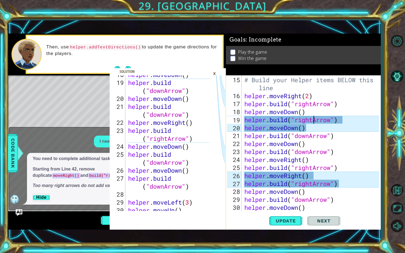
scroll to position [222, 0]
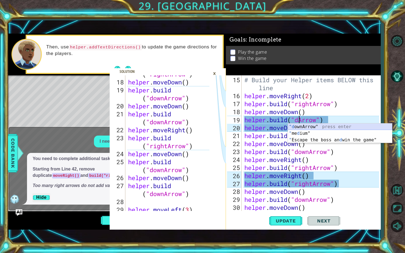
click at [306, 128] on div ""d ownArrow" press enter " me d ium" press enter " Escape the boss an d win the…" at bounding box center [340, 140] width 104 height 33
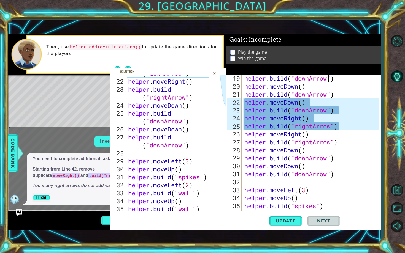
scroll to position [171, 0]
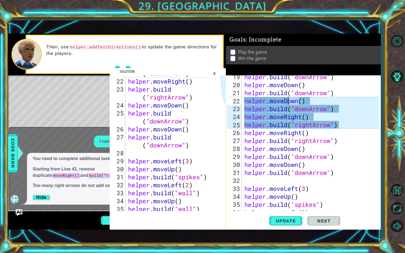
drag, startPoint x: 300, startPoint y: 102, endPoint x: 288, endPoint y: 103, distance: 11.9
click at [288, 103] on div "helper . build ( "downArrow" ) helper . moveDown ( ) helper . build ( "downArro…" at bounding box center [312, 149] width 139 height 152
click at [270, 110] on div "helper.moveRight (steps) press enter" at bounding box center [292, 115] width 104 height 20
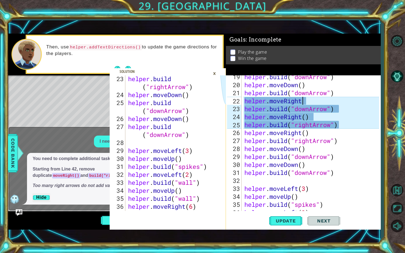
scroll to position [282, 0]
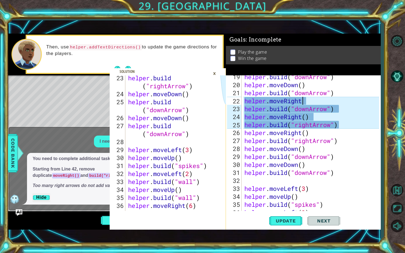
click at [309, 107] on div "helper . build ( "downArrow" ) helper . moveDown ( ) helper . build ( "downArro…" at bounding box center [312, 149] width 139 height 152
drag, startPoint x: 309, startPoint y: 107, endPoint x: 297, endPoint y: 108, distance: 12.1
click at [297, 108] on div "helper . build ( "downArrow" ) helper . moveDown ( ) helper . build ( "downArro…" at bounding box center [312, 149] width 139 height 152
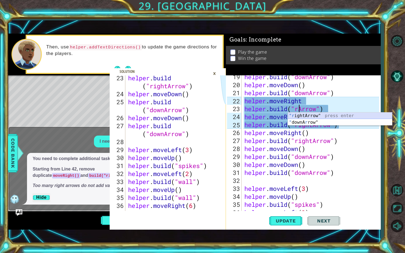
click at [303, 116] on div ""r ightArrow" press enter " downA r row" press enter" at bounding box center [340, 126] width 104 height 26
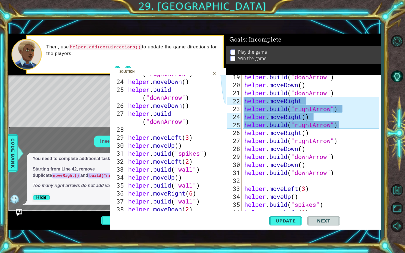
scroll to position [296, 0]
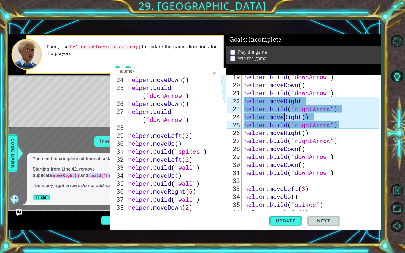
drag, startPoint x: 302, startPoint y: 115, endPoint x: 285, endPoint y: 115, distance: 16.5
click at [285, 115] on div "helper . build ( "downArrow" ) helper . moveDown ( ) helper . build ( "downArro…" at bounding box center [312, 149] width 139 height 152
click at [283, 125] on div "helper.moveDown (steps) press enter" at bounding box center [292, 131] width 104 height 20
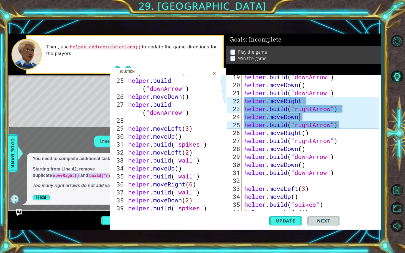
scroll to position [307, 0]
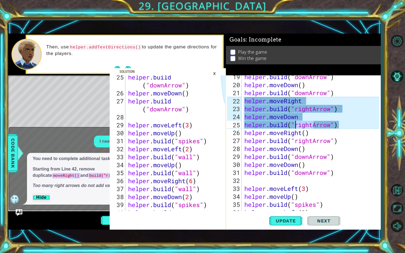
drag, startPoint x: 313, startPoint y: 126, endPoint x: 296, endPoint y: 126, distance: 17.1
click at [296, 126] on div "helper . build ( "downArrow" ) helper . moveDown ( ) helper . build ( "downArro…" at bounding box center [312, 149] width 139 height 152
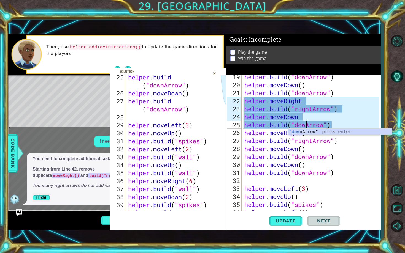
scroll to position [0, 3]
click at [314, 132] on div ""down Arrow" press enter" at bounding box center [340, 139] width 104 height 20
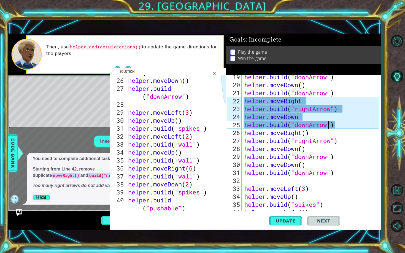
scroll to position [321, 0]
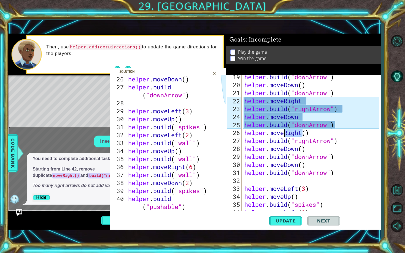
drag, startPoint x: 301, startPoint y: 134, endPoint x: 286, endPoint y: 133, distance: 15.7
click at [286, 133] on div "helper . build ( "downArrow" ) helper . moveDown ( ) helper . build ( "downArro…" at bounding box center [312, 149] width 139 height 152
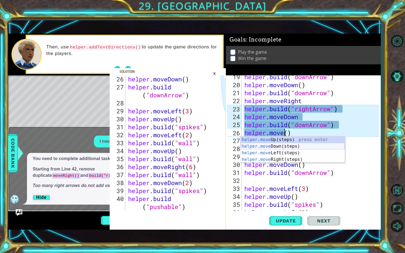
click at [275, 147] on div "helper.move Up(steps) press enter helper.move Down(steps) press enter helper.mo…" at bounding box center [292, 157] width 104 height 40
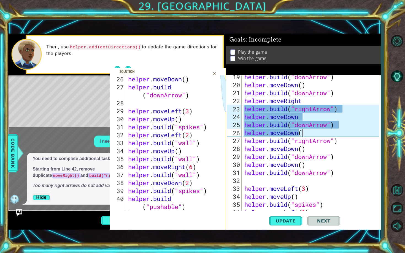
scroll to position [0, 2]
drag, startPoint x: 314, startPoint y: 143, endPoint x: 296, endPoint y: 143, distance: 17.4
click at [296, 143] on div "helper . build ( "downArrow" ) helper . moveDown ( ) helper . build ( "downArro…" at bounding box center [312, 149] width 139 height 152
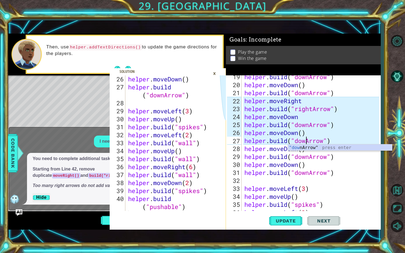
scroll to position [0, 3]
click at [297, 150] on div ""down Arrow" press enter" at bounding box center [340, 155] width 104 height 20
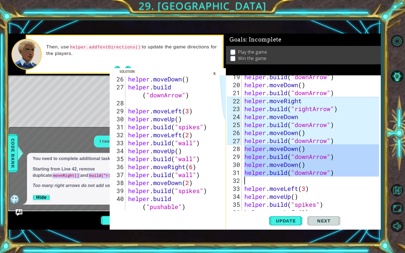
drag, startPoint x: 244, startPoint y: 151, endPoint x: 346, endPoint y: 177, distance: 105.4
click at [321, 177] on div "helper . build ( "downArrow" ) helper . moveDown ( ) helper . build ( "downArro…" at bounding box center [312, 149] width 139 height 152
type textarea "[DOMAIN_NAME]("downArrow")"
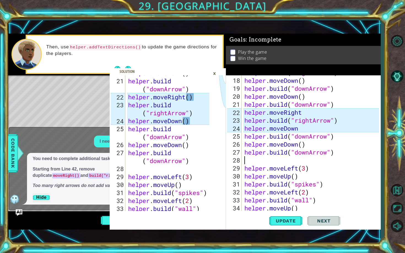
scroll to position [255, 0]
click at [305, 113] on div "helper . build ( "rightArrow" ) helper . moveDown ( ) helper . build ( "downArr…" at bounding box center [312, 145] width 139 height 152
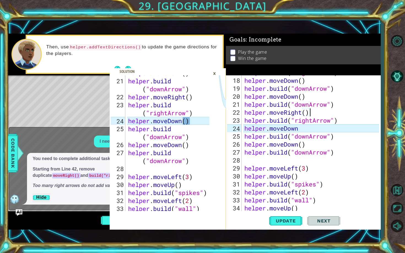
click at [304, 129] on div "helper . build ( "rightArrow" ) helper . moveDown ( ) helper . build ( "downArr…" at bounding box center [312, 145] width 139 height 152
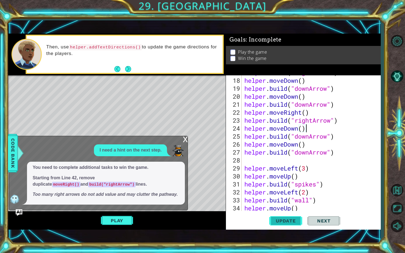
click at [294, 205] on span "Update" at bounding box center [285, 221] width 31 height 6
click at [120, 205] on button "Play" at bounding box center [117, 221] width 32 height 10
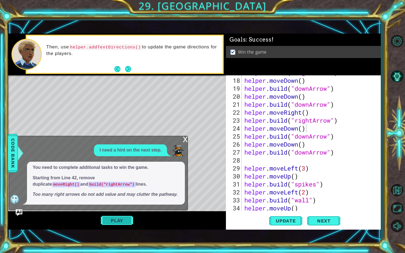
type textarea "[DOMAIN_NAME]("downArrow")"
click at [321, 205] on span "Next" at bounding box center [323, 222] width 25 height 6
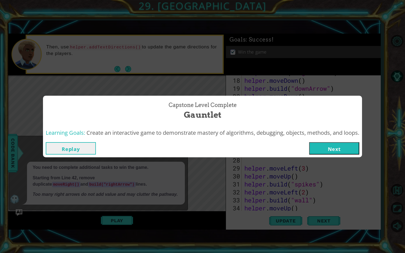
click at [321, 149] on button "Next" at bounding box center [334, 148] width 50 height 12
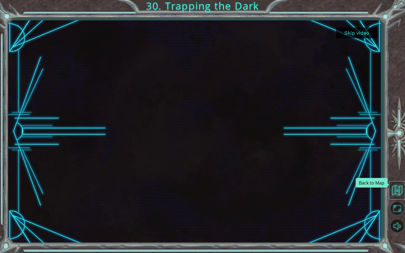
click at [321, 188] on button "Back to Map" at bounding box center [397, 190] width 16 height 16
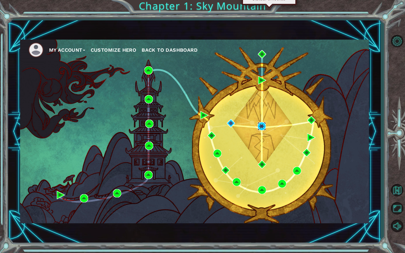
click at [259, 128] on img at bounding box center [261, 126] width 8 height 8
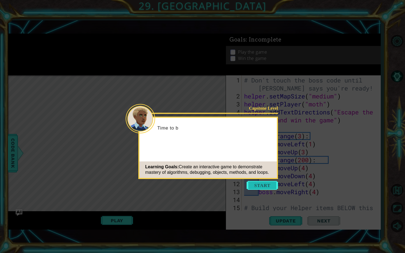
scroll to position [216, 0]
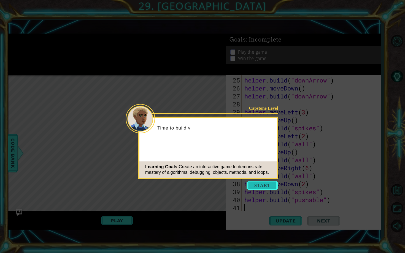
click at [260, 186] on button "Start" at bounding box center [261, 185] width 31 height 9
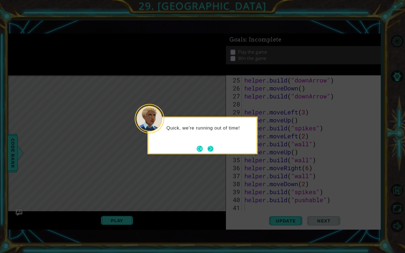
click at [213, 149] on button "Next" at bounding box center [210, 149] width 6 height 6
click at [208, 150] on button "Next" at bounding box center [210, 148] width 7 height 7
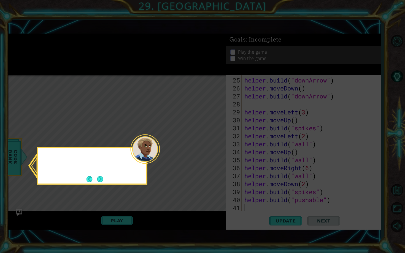
click at [208, 150] on icon at bounding box center [202, 126] width 405 height 253
click at [102, 177] on button "Next" at bounding box center [100, 179] width 6 height 6
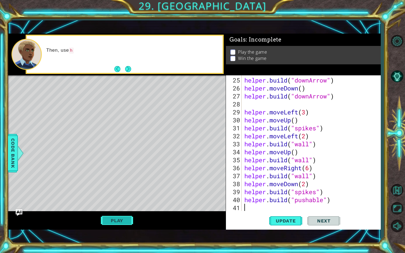
click at [126, 205] on button "Play" at bounding box center [117, 221] width 32 height 10
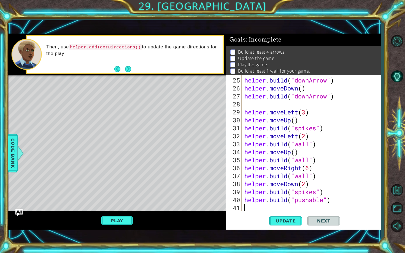
click at [18, 205] on img "Ask AI" at bounding box center [18, 212] width 7 height 7
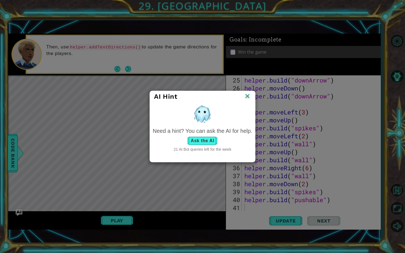
click at [201, 140] on button "Ask the AI" at bounding box center [202, 141] width 31 height 9
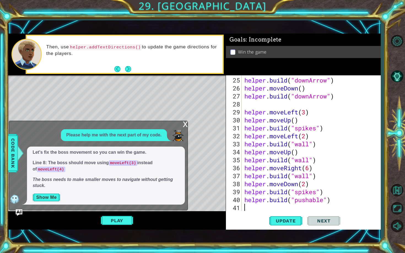
click at [55, 196] on button "Show Me" at bounding box center [46, 197] width 28 height 9
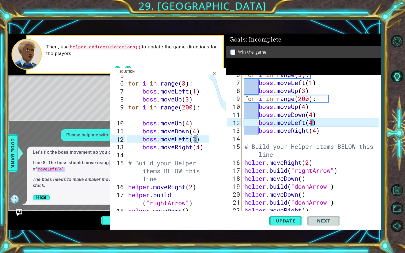
scroll to position [61, 0]
click at [259, 108] on div "for i in range ( 3 ) : boss . moveLeft ( 1 ) boss . moveUp ( 3 ) for i in range…" at bounding box center [312, 147] width 139 height 152
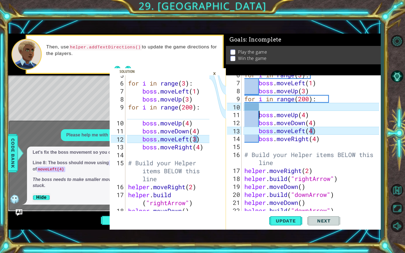
click at [314, 132] on div "for i in range ( 3 ) : boss . moveLeft ( 1 ) boss . moveUp ( 3 ) for i in range…" at bounding box center [312, 147] width 139 height 152
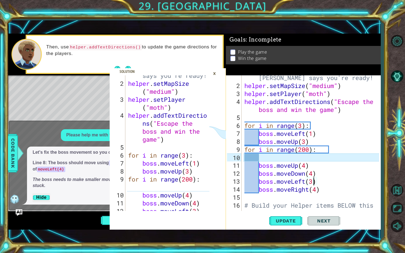
scroll to position [0, 0]
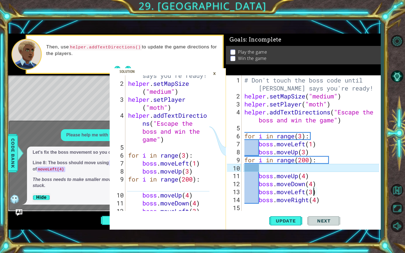
click at [257, 175] on div "# Don't touch the boss code until [PERSON_NAME] says you're ready! helper . set…" at bounding box center [312, 160] width 139 height 168
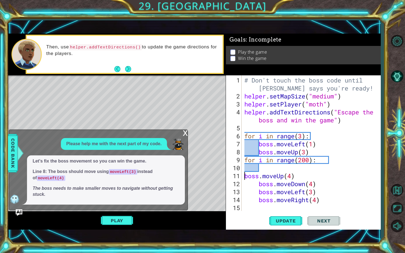
scroll to position [0, 2]
type textarea "boss.moveUp(4)"
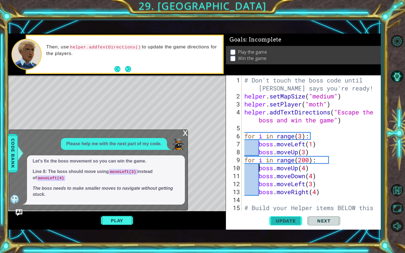
click at [287, 205] on span "Update" at bounding box center [285, 221] width 31 height 6
click at [19, 205] on img "Ask AI" at bounding box center [18, 212] width 7 height 7
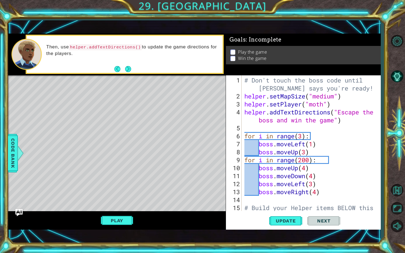
click at [19, 205] on img "Ask AI" at bounding box center [18, 212] width 7 height 7
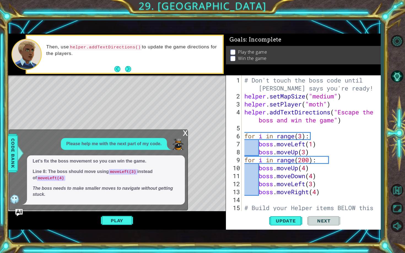
click at [19, 205] on img "Ask AI" at bounding box center [18, 212] width 7 height 7
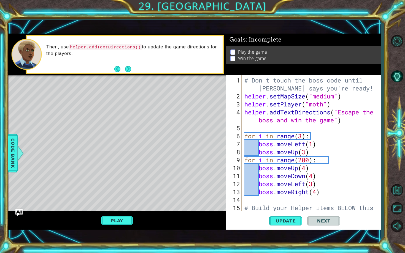
click at [19, 205] on img "Ask AI" at bounding box center [18, 212] width 7 height 7
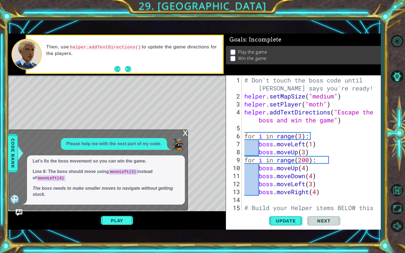
click at [17, 201] on img at bounding box center [14, 199] width 11 height 11
